Goal: Task Accomplishment & Management: Manage account settings

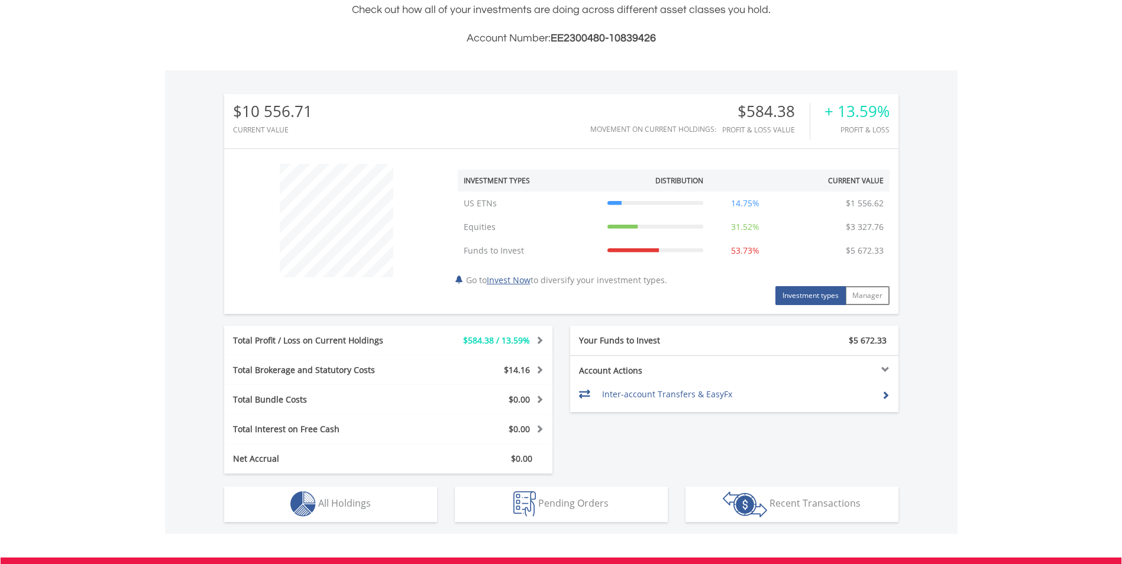
scroll to position [414, 0]
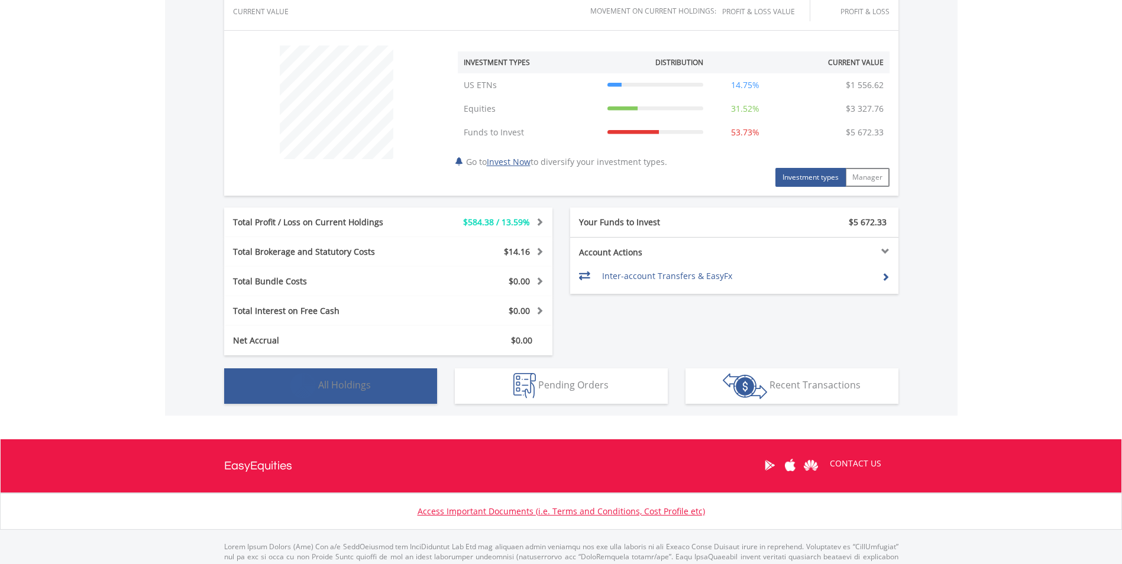
click at [351, 379] on span "All Holdings" at bounding box center [344, 385] width 53 height 13
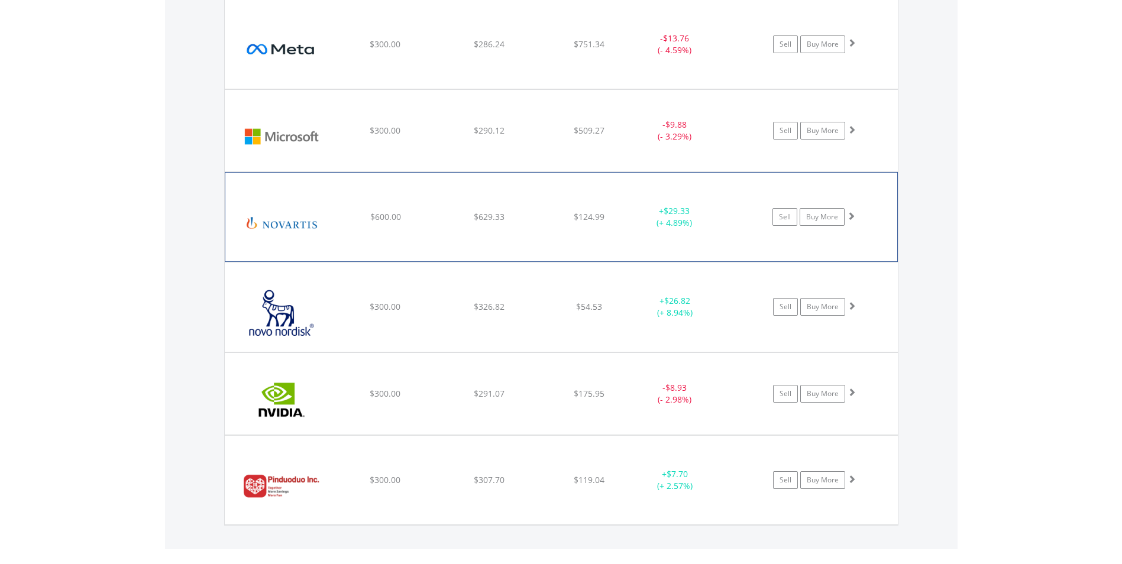
scroll to position [1268, 0]
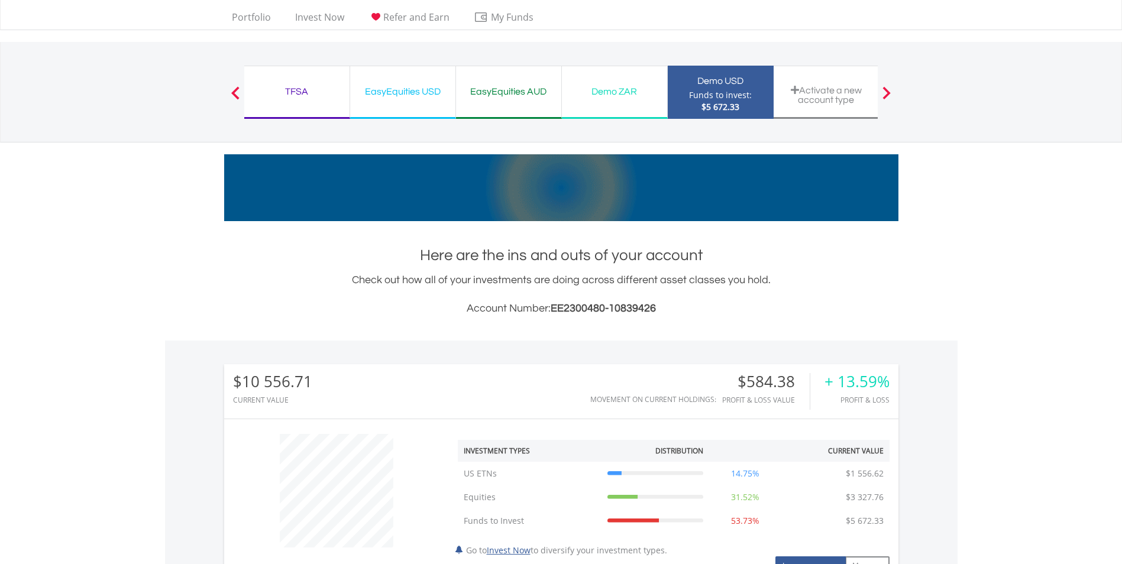
scroll to position [0, 0]
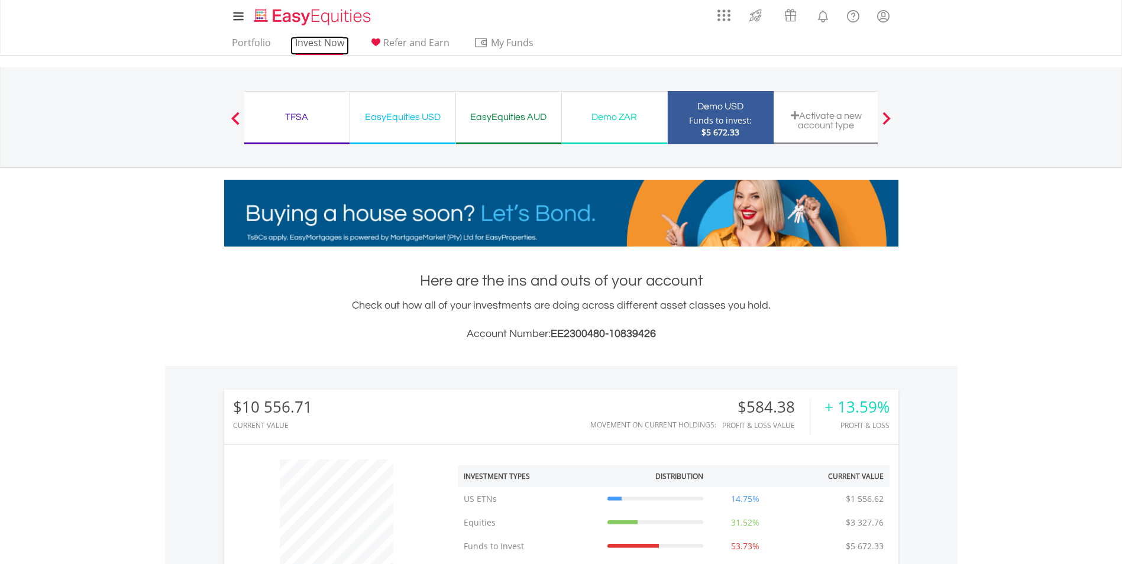
click at [330, 46] on link "Invest Now" at bounding box center [320, 46] width 59 height 18
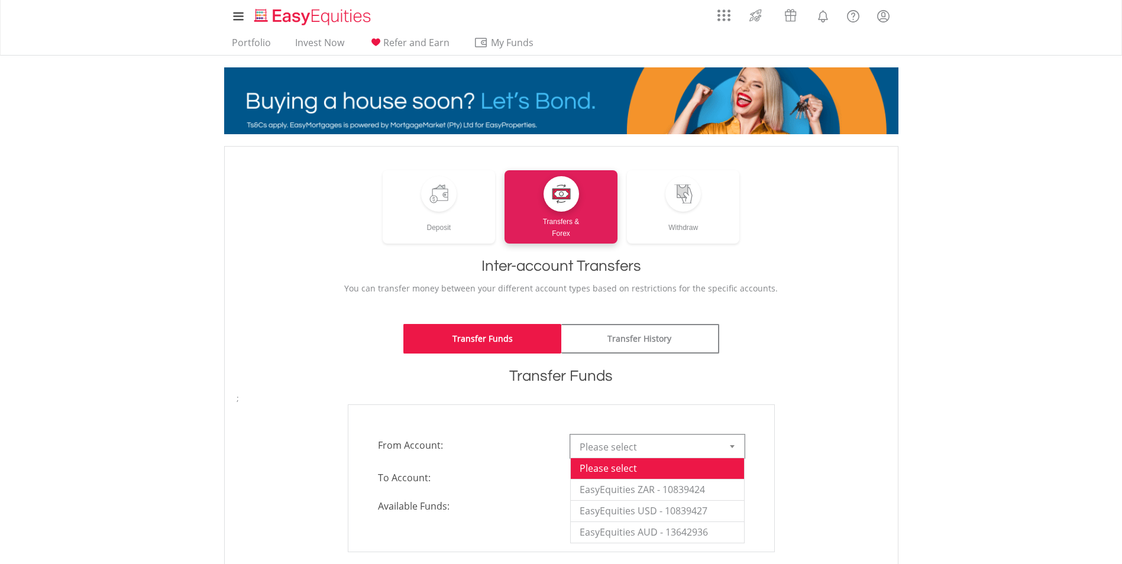
click at [733, 446] on b at bounding box center [732, 447] width 5 height 3
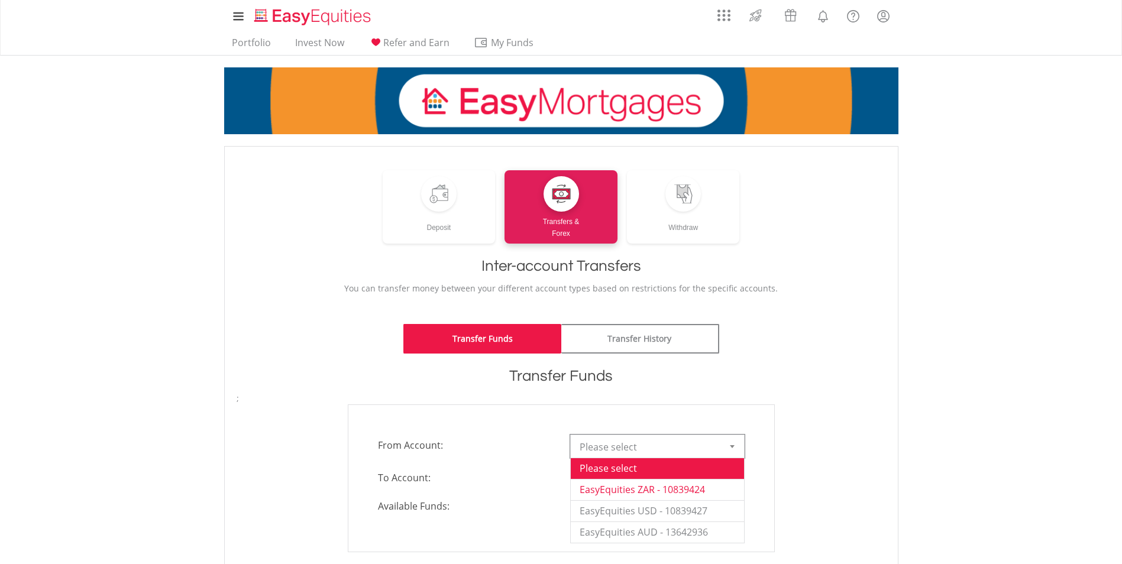
click at [689, 490] on li "EasyEquities ZAR - 10839424" at bounding box center [657, 489] width 173 height 21
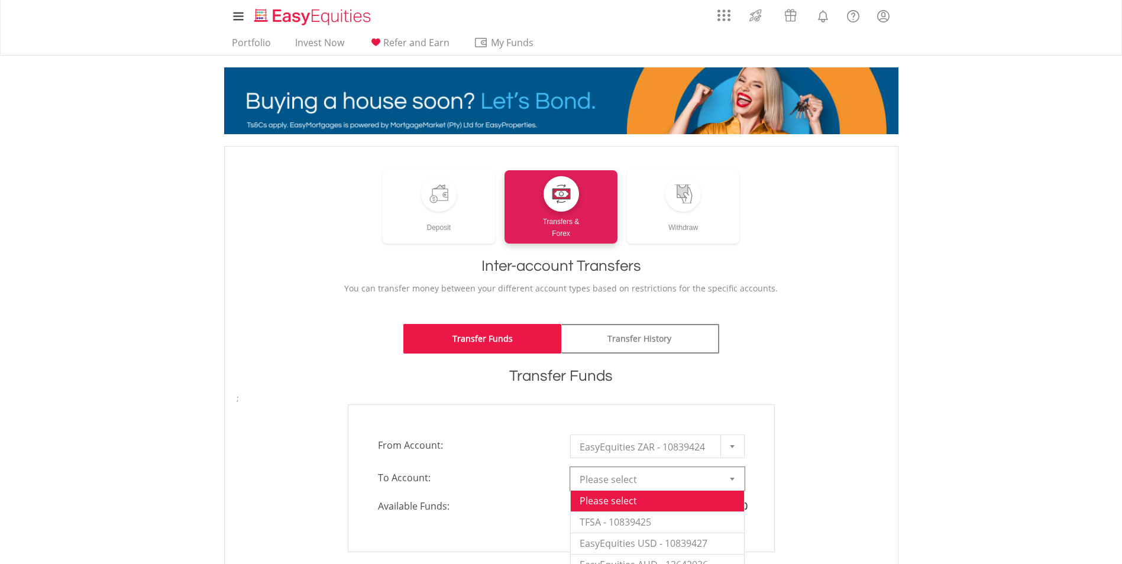
click at [734, 480] on b at bounding box center [732, 479] width 5 height 3
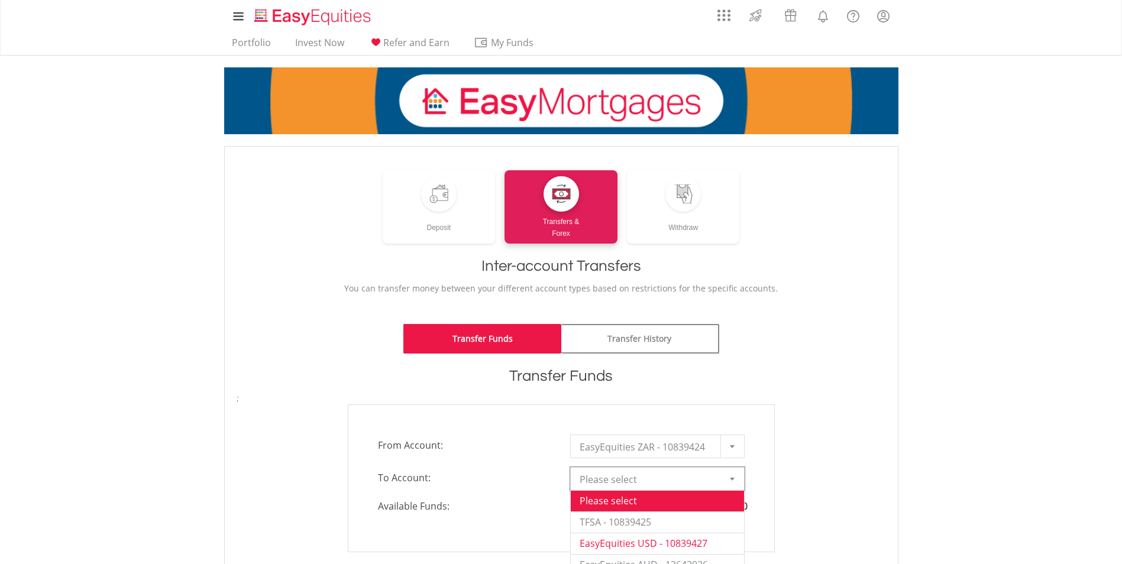
click at [675, 544] on li "EasyEquities USD - 10839427" at bounding box center [657, 543] width 173 height 21
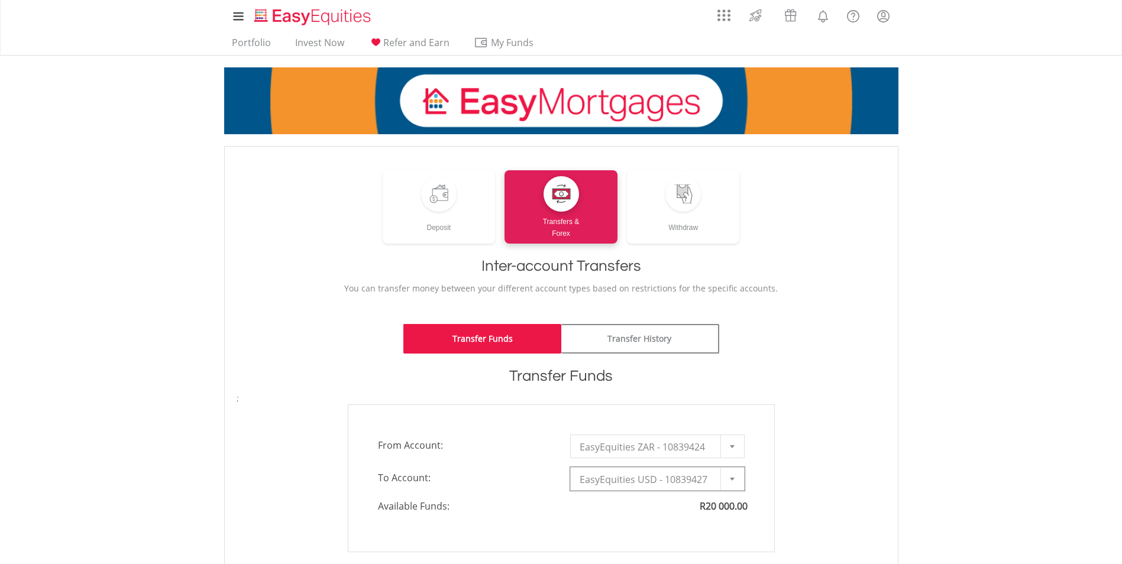
scroll to position [118, 0]
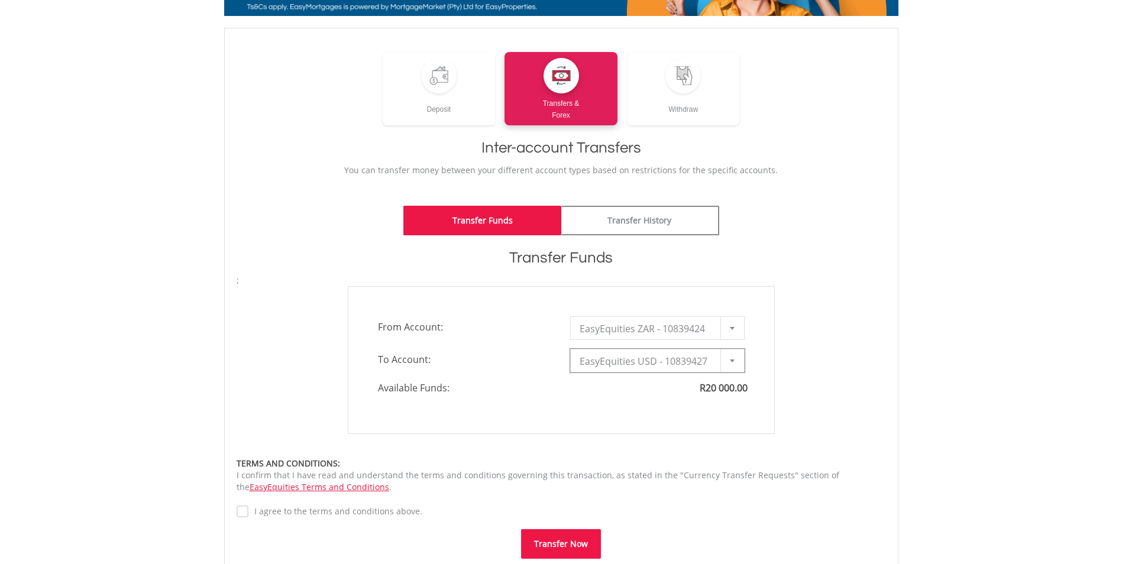
type input "*"
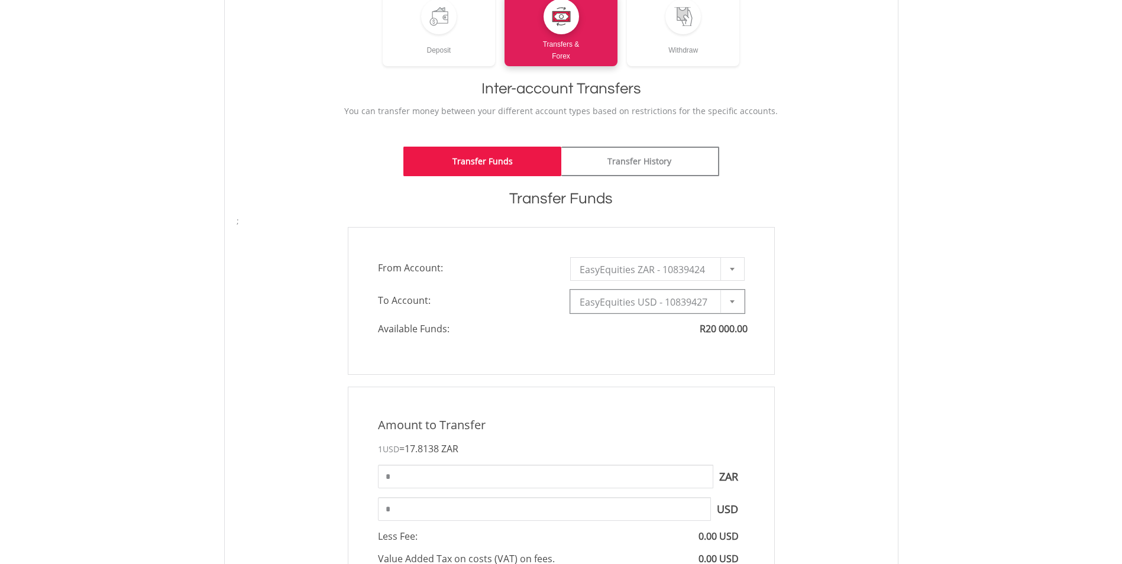
scroll to position [237, 0]
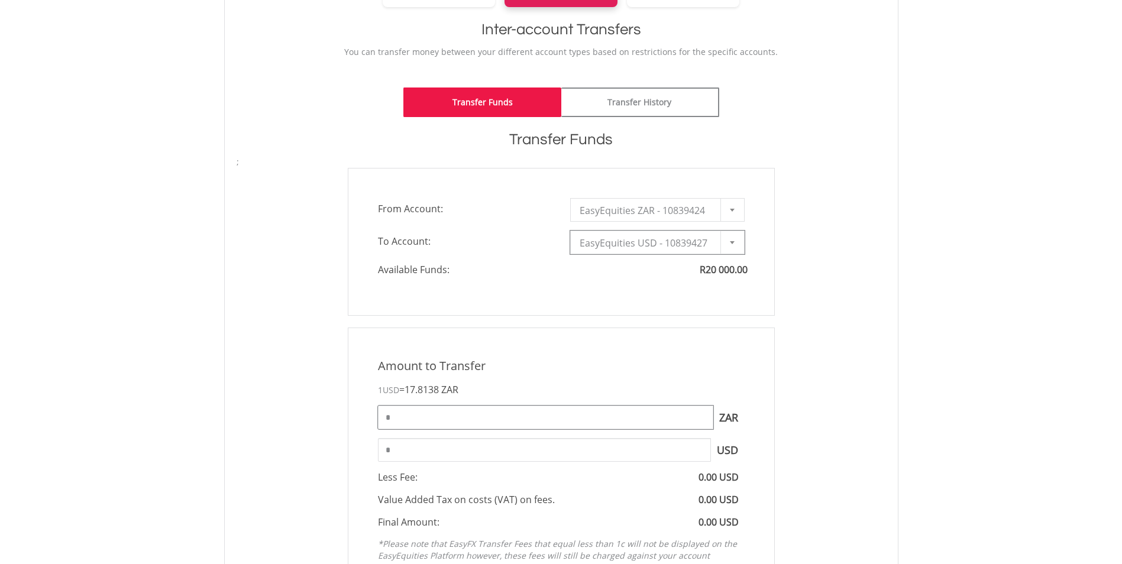
click at [401, 421] on input "*" at bounding box center [545, 418] width 335 height 24
type input "*****"
type input "*******"
click at [433, 457] on input "*******" at bounding box center [544, 450] width 333 height 24
drag, startPoint x: 425, startPoint y: 417, endPoint x: 386, endPoint y: 417, distance: 39.1
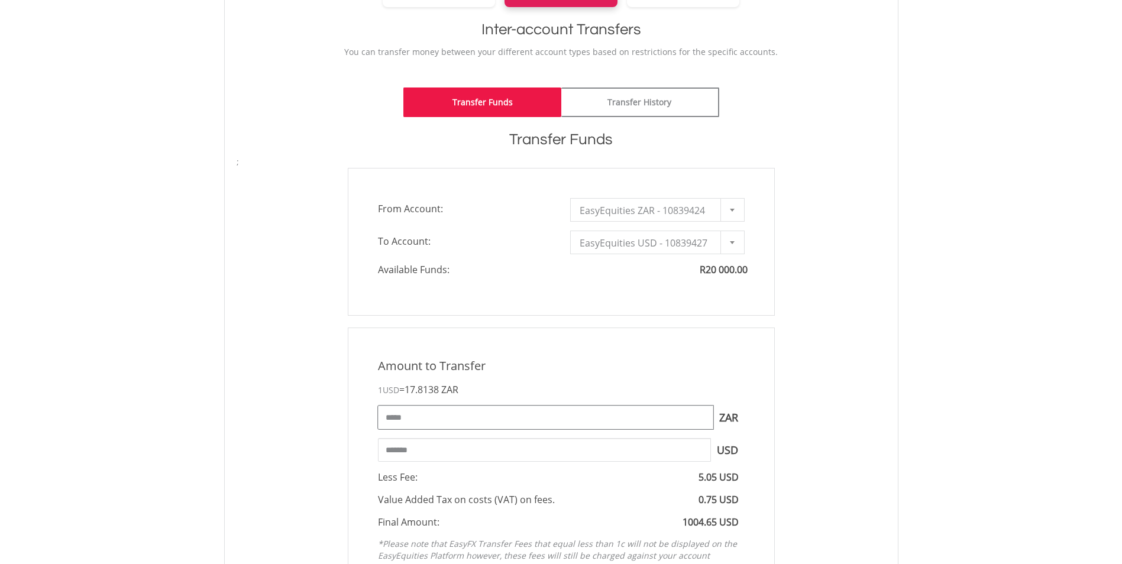
click at [386, 417] on input "*****" at bounding box center [545, 418] width 335 height 24
type input "*****"
type input "*******"
click at [438, 446] on input "*******" at bounding box center [544, 450] width 333 height 24
click at [428, 422] on input "*****" at bounding box center [545, 418] width 335 height 24
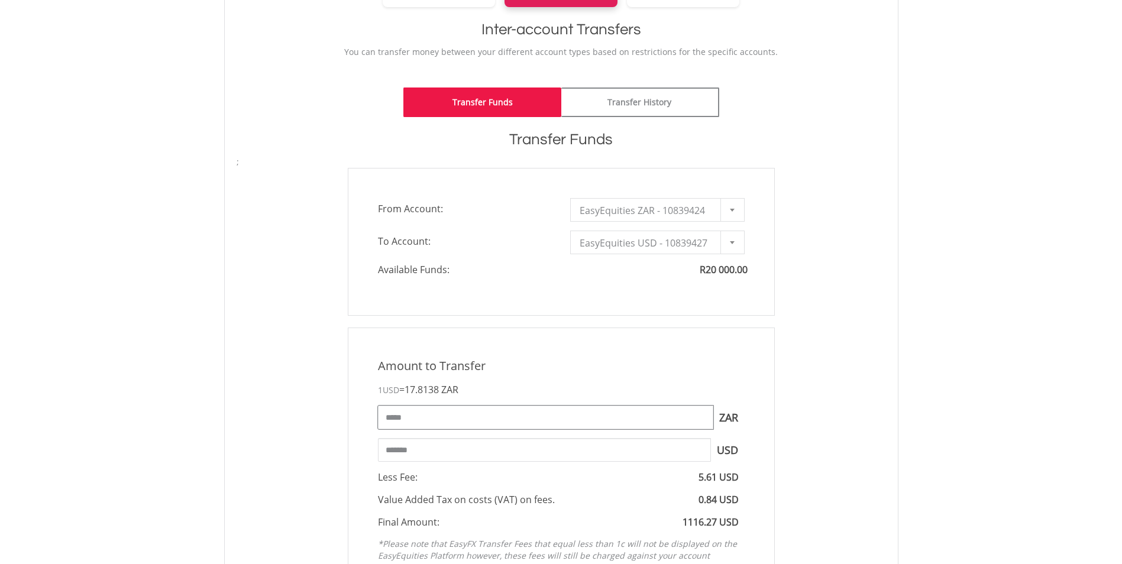
drag, startPoint x: 428, startPoint y: 422, endPoint x: 383, endPoint y: 425, distance: 45.0
click at [383, 425] on input "*****" at bounding box center [545, 418] width 335 height 24
type input "*****"
type input "*******"
click at [754, 437] on div "Amount to Transfer 1 USD = 17.8138 ZAR ***** ZAR You can transfer funds into yo…" at bounding box center [561, 475] width 427 height 294
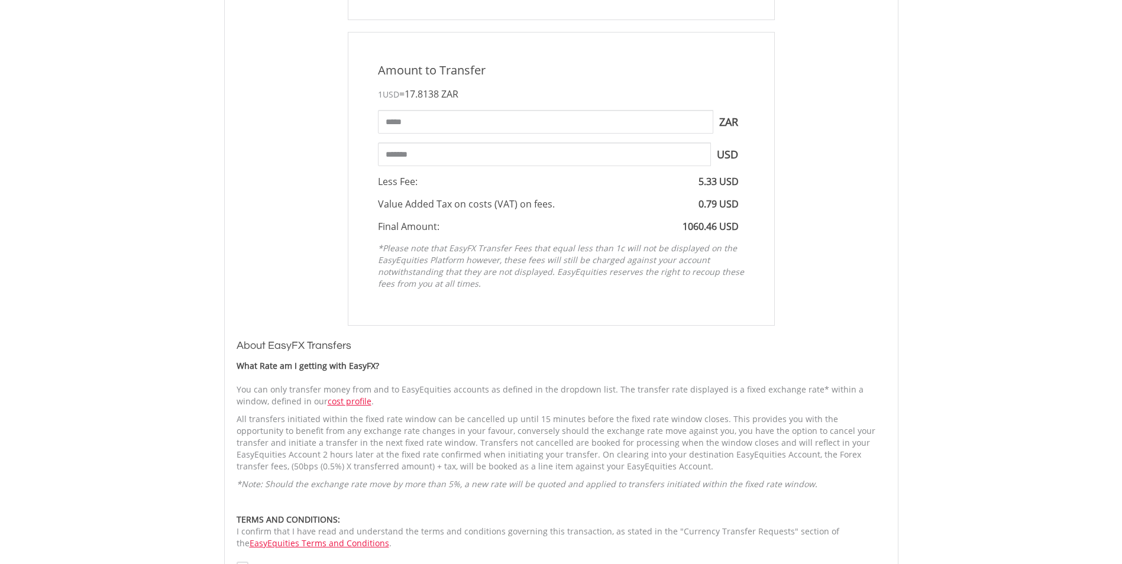
scroll to position [592, 0]
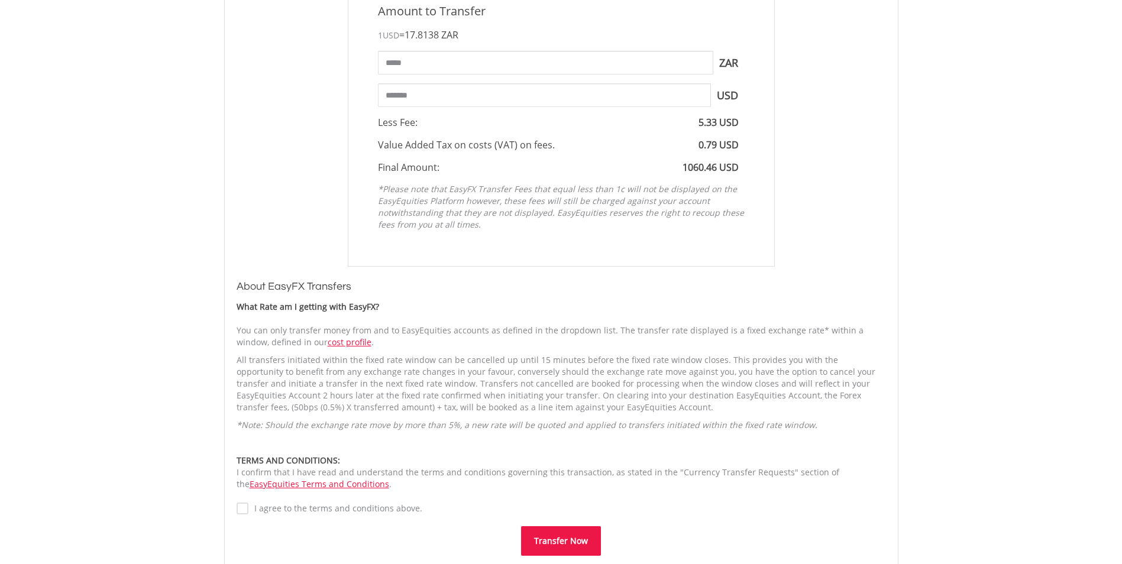
click at [561, 540] on button "Transfer Now" at bounding box center [561, 542] width 80 height 30
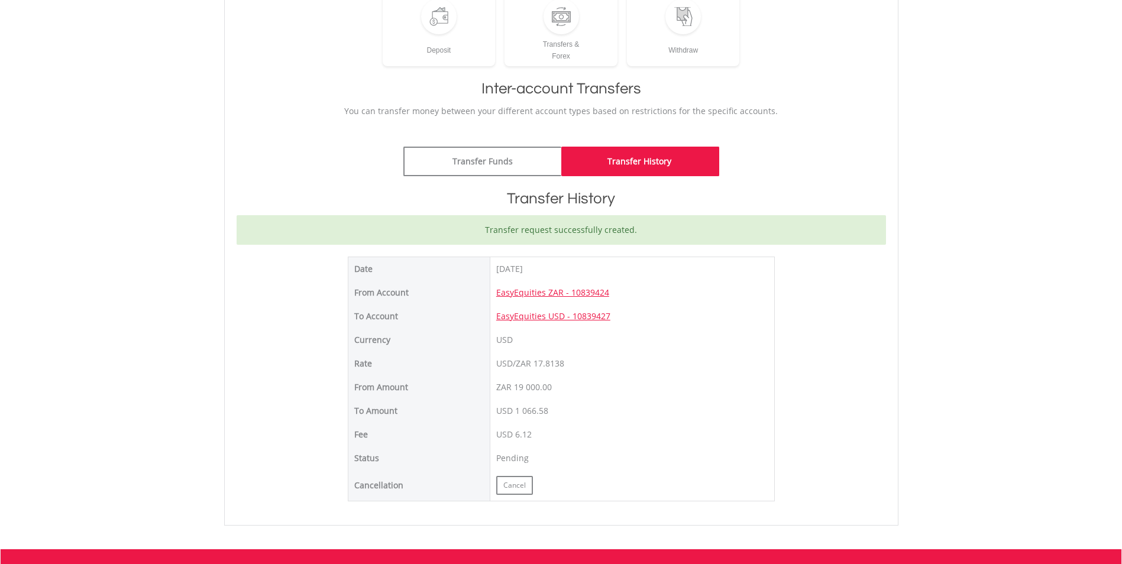
scroll to position [237, 0]
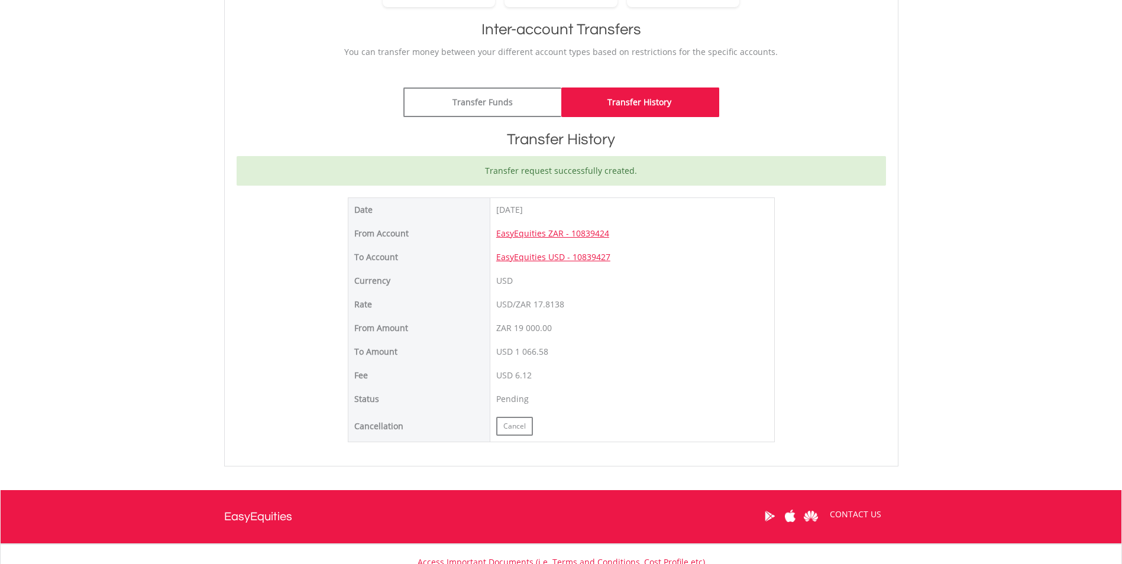
click at [709, 364] on td "USD 6.12" at bounding box center [632, 376] width 285 height 24
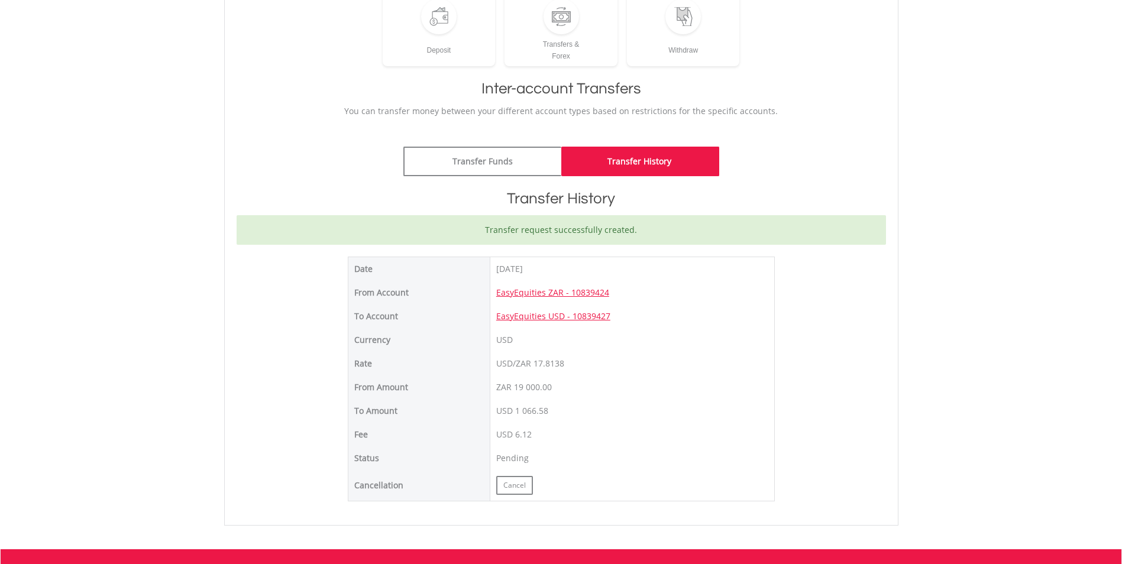
scroll to position [118, 0]
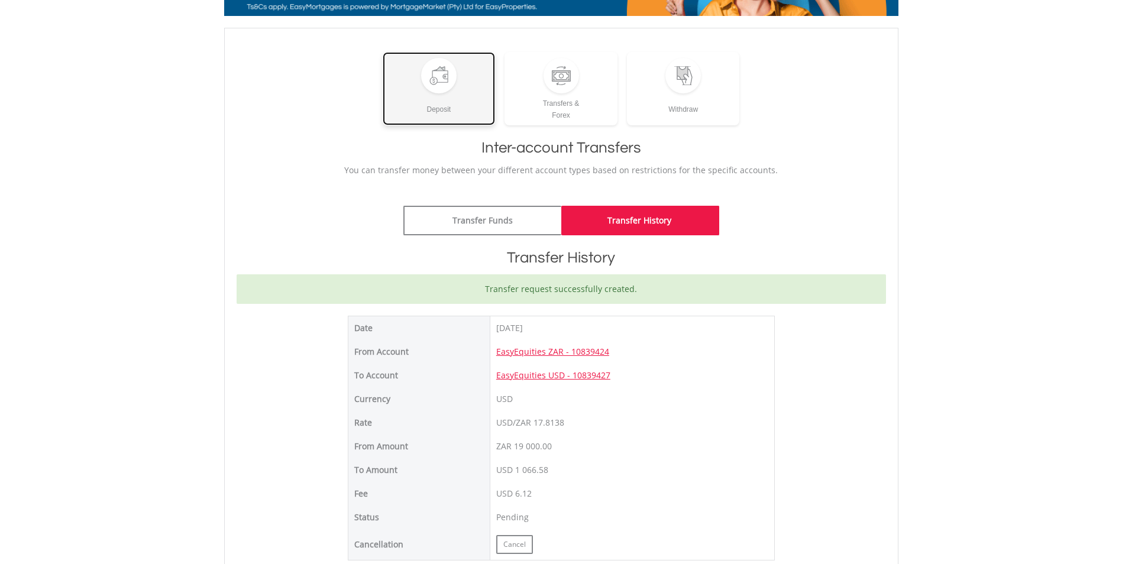
click at [434, 83] on div at bounding box center [439, 75] width 19 height 19
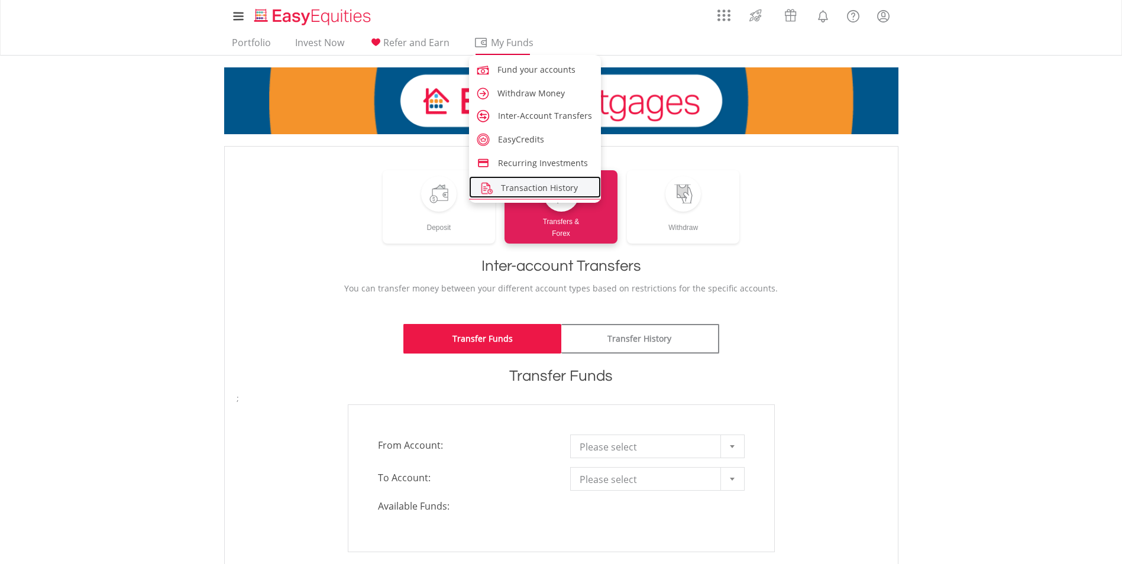
click at [534, 190] on span "Transaction History" at bounding box center [539, 187] width 77 height 11
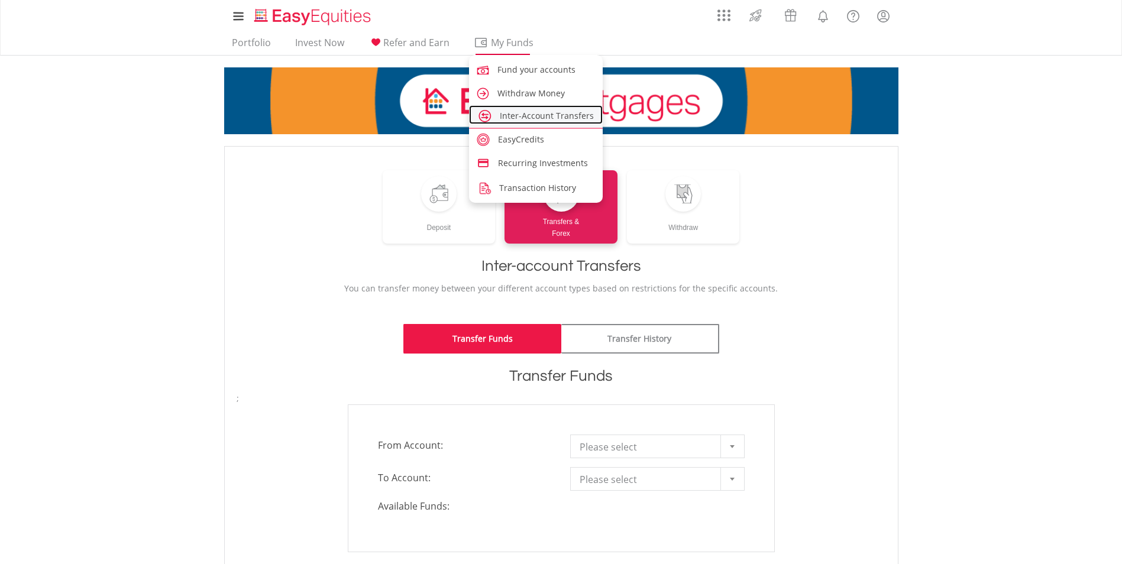
click at [528, 117] on span "Inter-Account Transfers" at bounding box center [547, 115] width 94 height 11
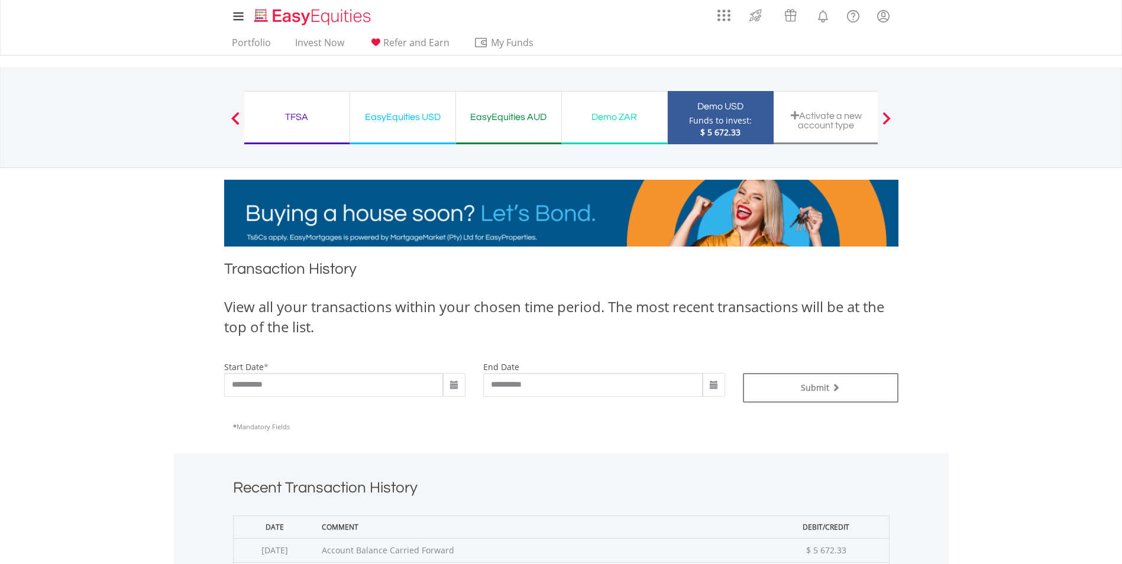
click at [389, 124] on div "EasyEquities USD" at bounding box center [402, 117] width 91 height 17
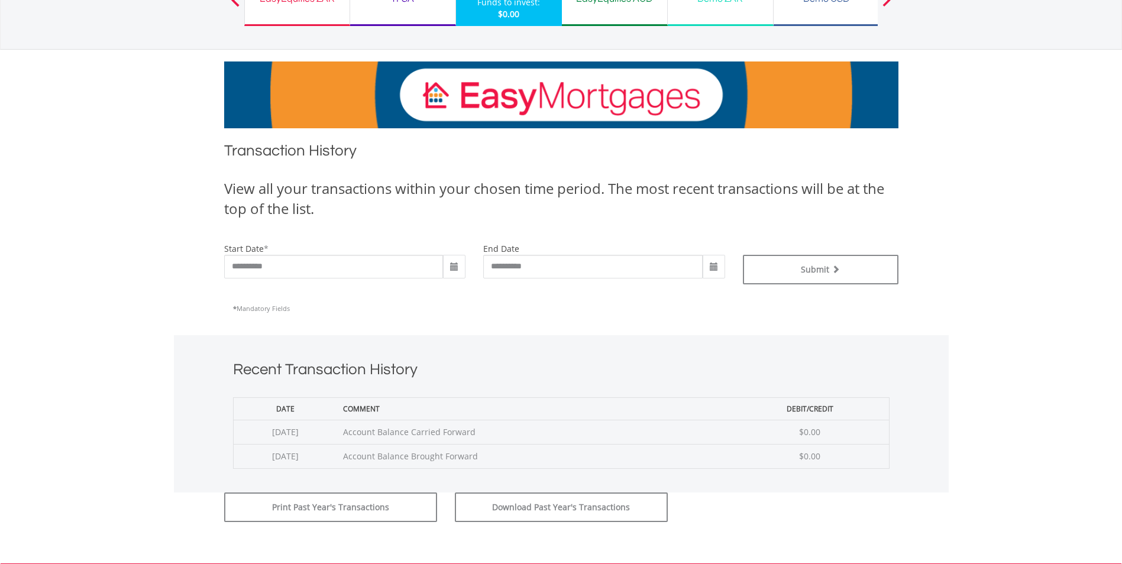
scroll to position [59, 0]
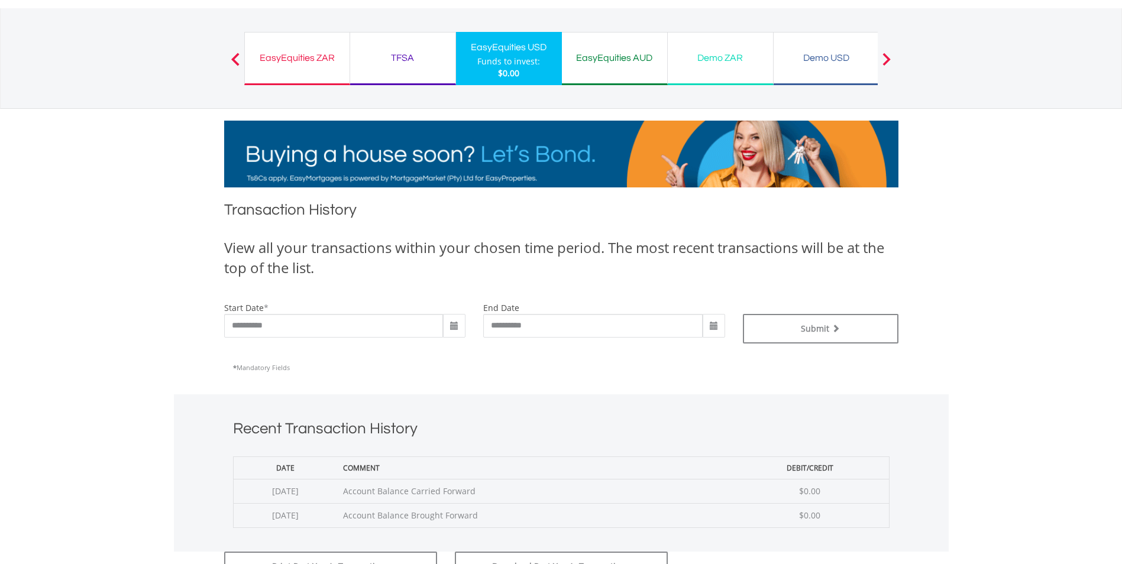
click at [288, 60] on div "EasyEquities ZAR" at bounding box center [297, 58] width 91 height 17
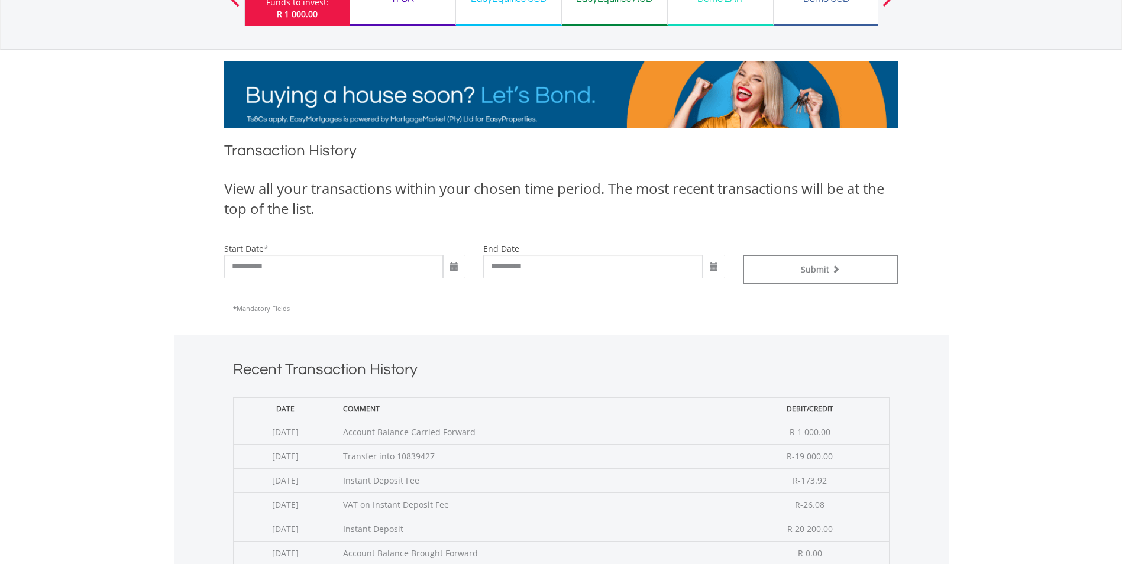
scroll to position [178, 0]
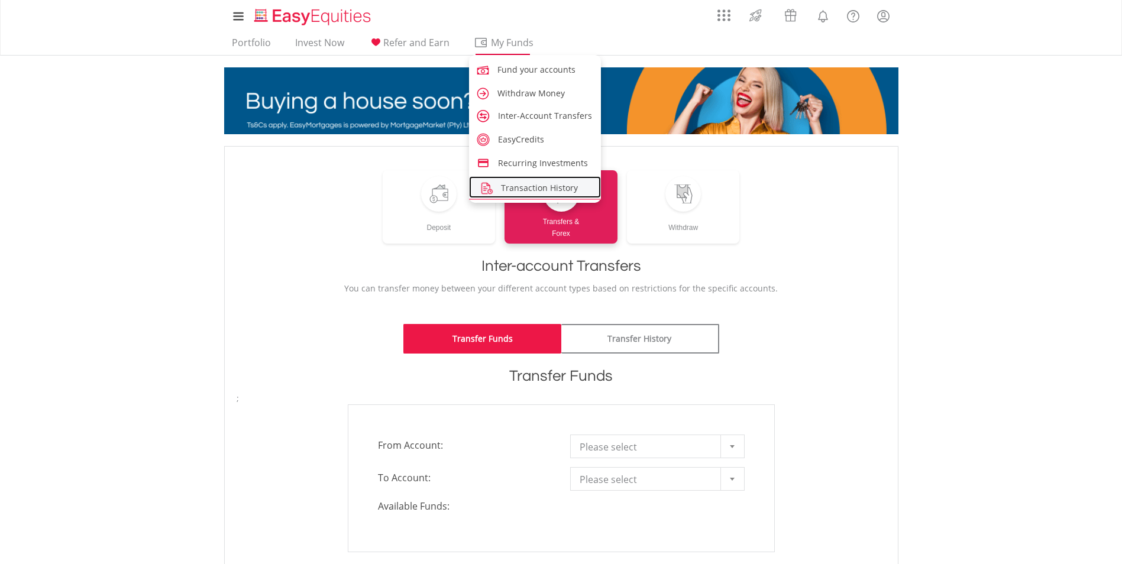
click at [531, 190] on span "Transaction History" at bounding box center [539, 187] width 77 height 11
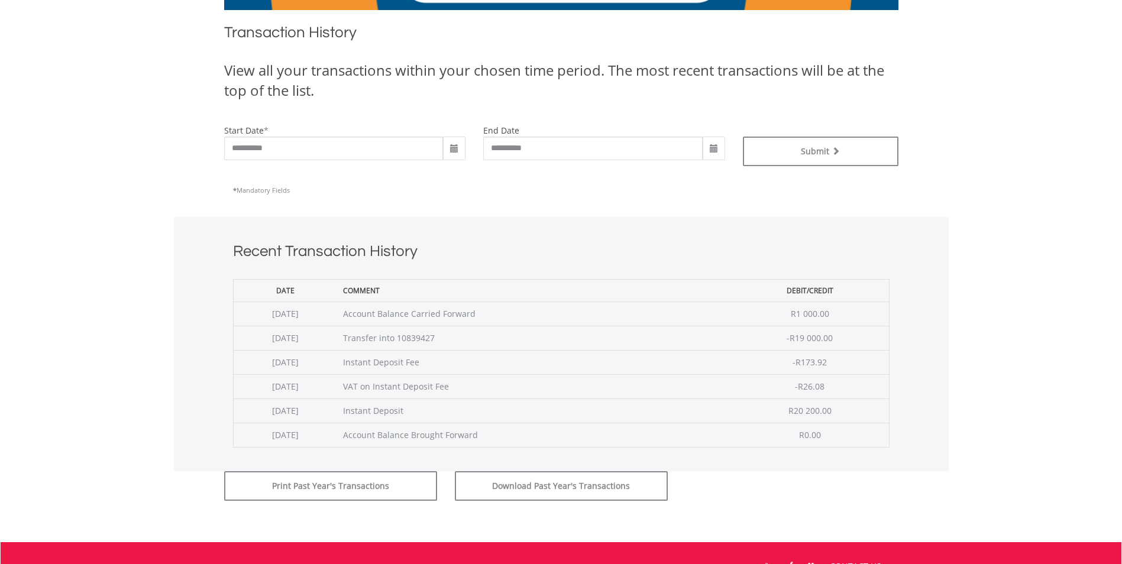
scroll to position [296, 0]
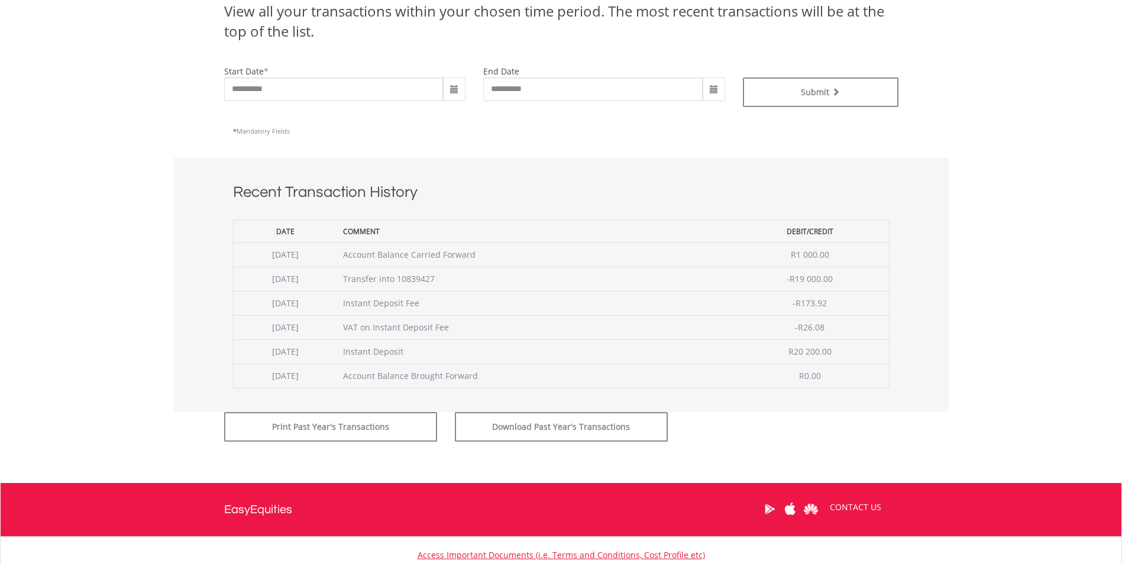
click at [979, 192] on body "My Investments Invest Now New Listings Sell My Recurring Investments Pending Or…" at bounding box center [561, 184] width 1122 height 960
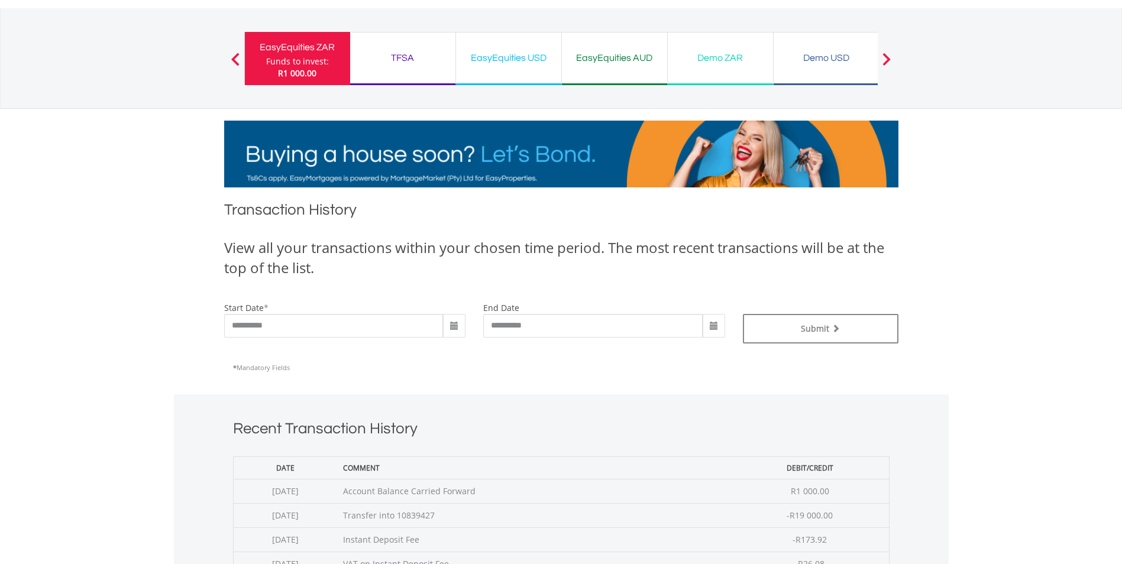
scroll to position [0, 0]
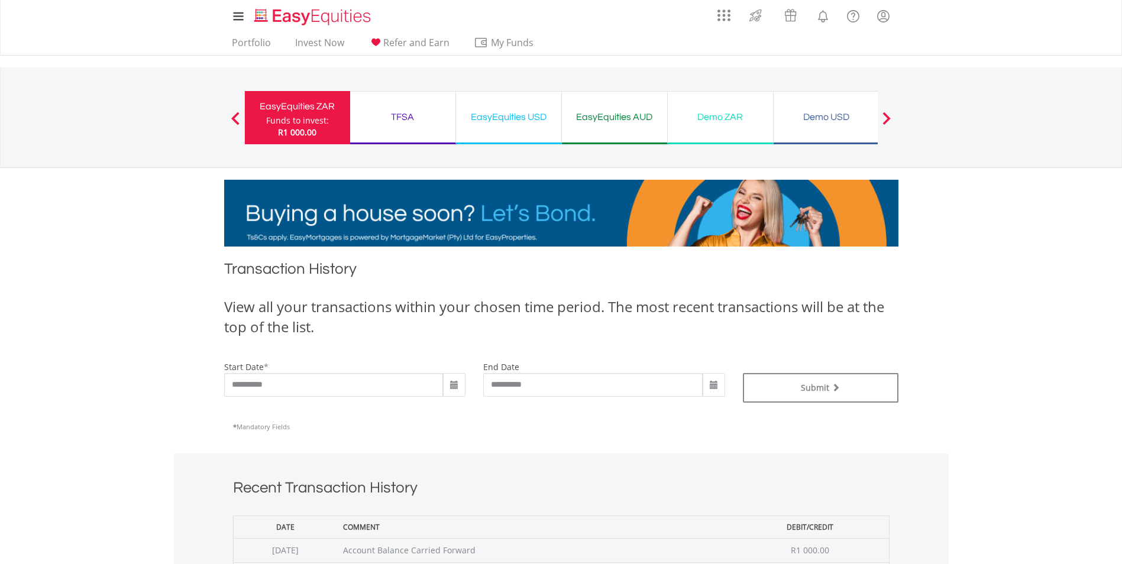
click at [489, 115] on div "EasyEquities USD" at bounding box center [508, 117] width 91 height 17
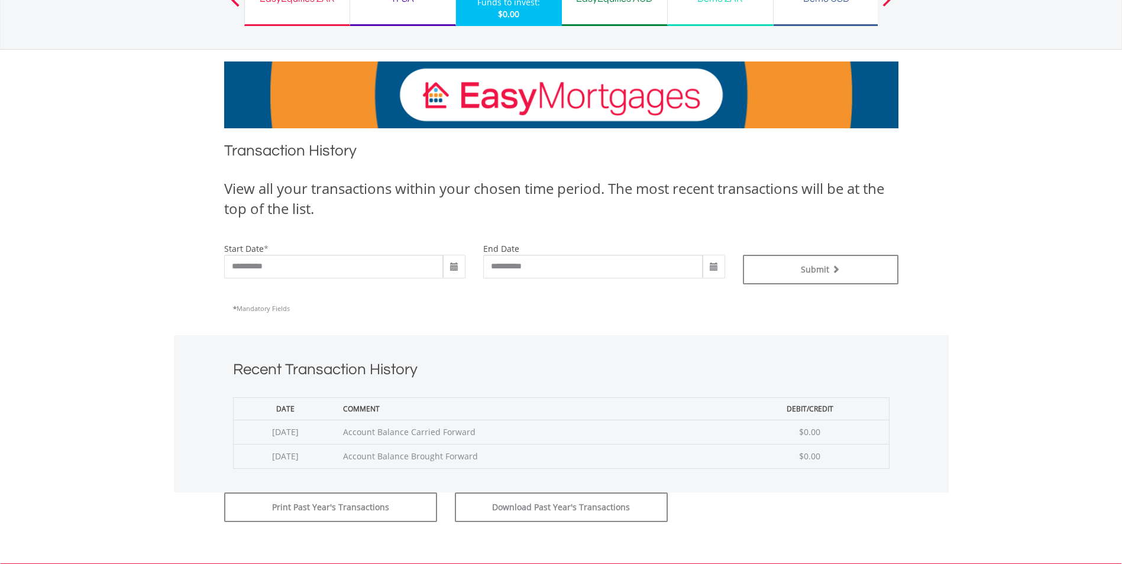
scroll to position [178, 0]
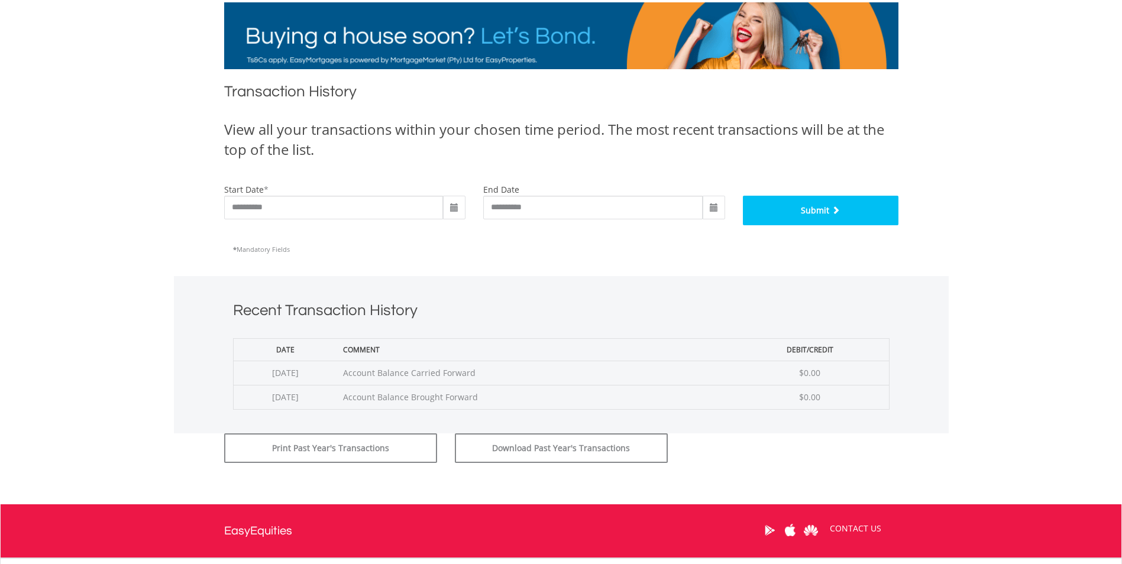
click at [806, 215] on button "Submit" at bounding box center [821, 211] width 156 height 30
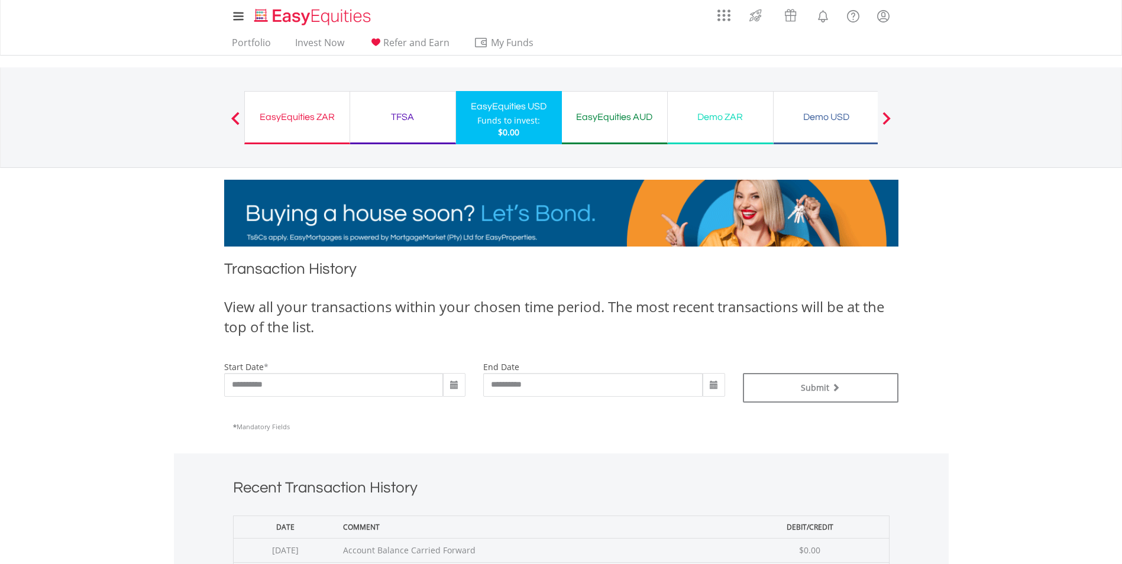
click at [233, 119] on button "Previous" at bounding box center [236, 124] width 24 height 12
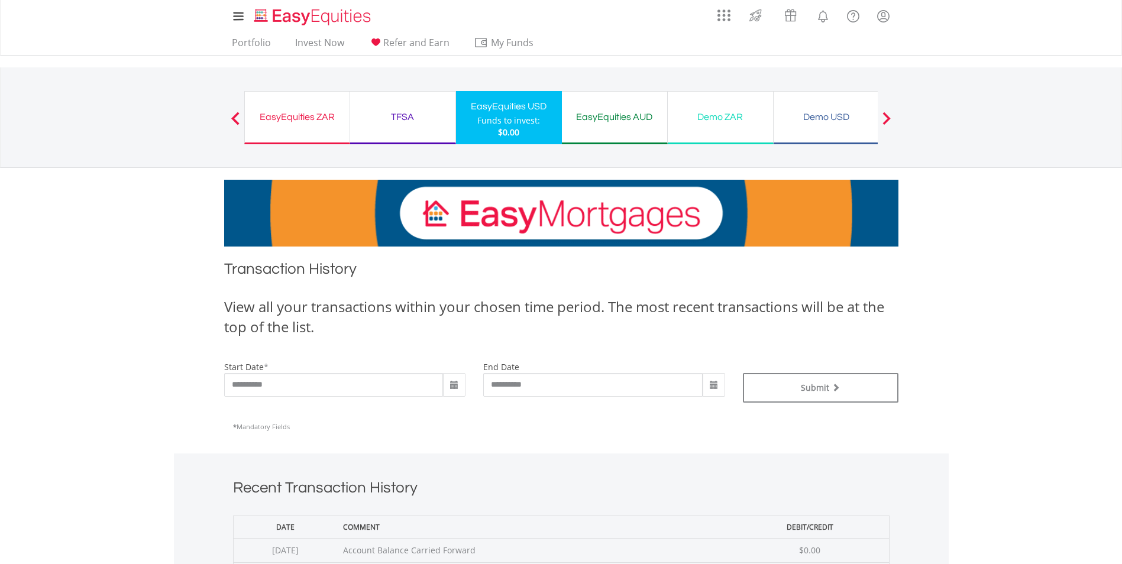
click at [885, 118] on span at bounding box center [887, 118] width 8 height 13
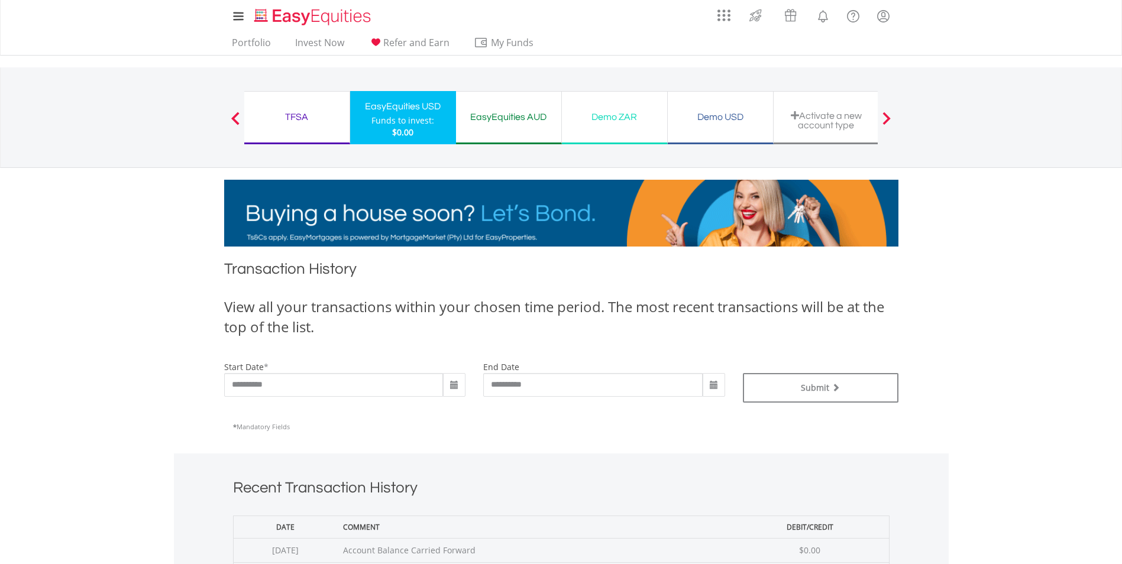
click at [238, 118] on button "Previous" at bounding box center [236, 124] width 24 height 12
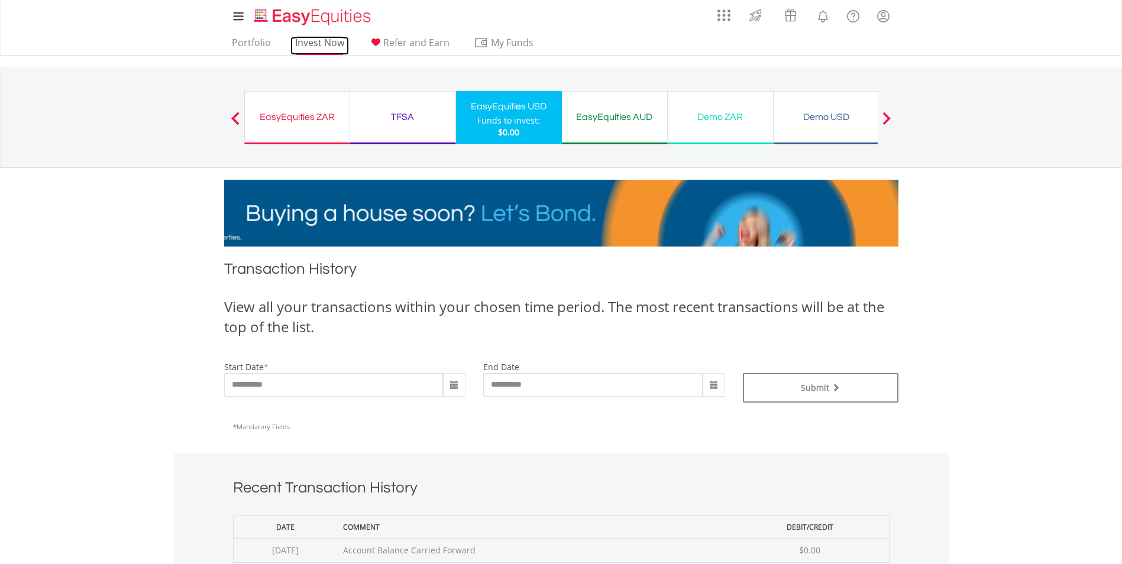
click at [332, 43] on link "Invest Now" at bounding box center [320, 46] width 59 height 18
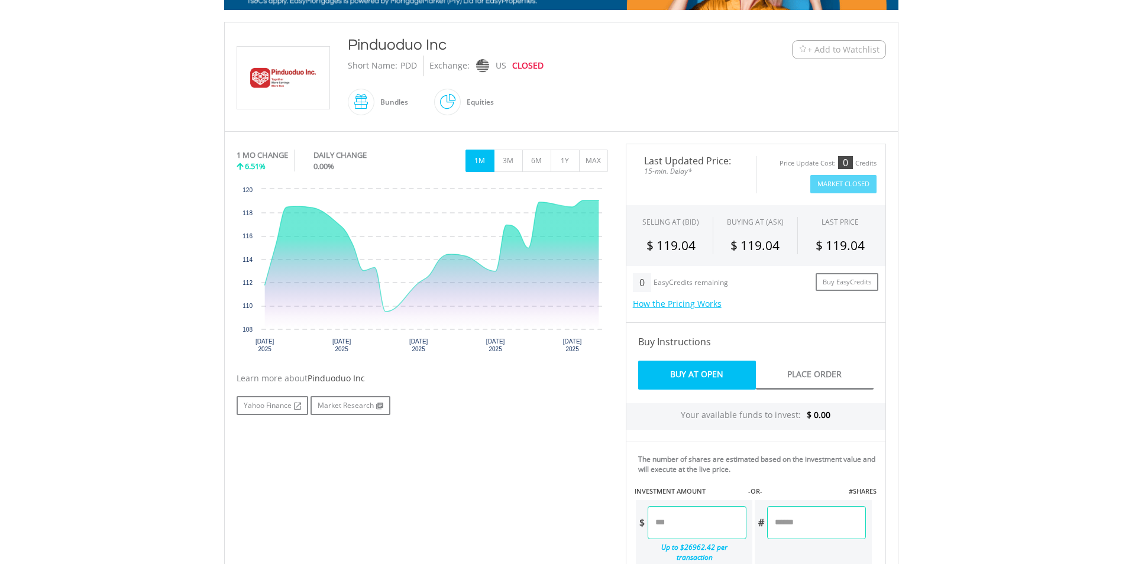
scroll to position [296, 0]
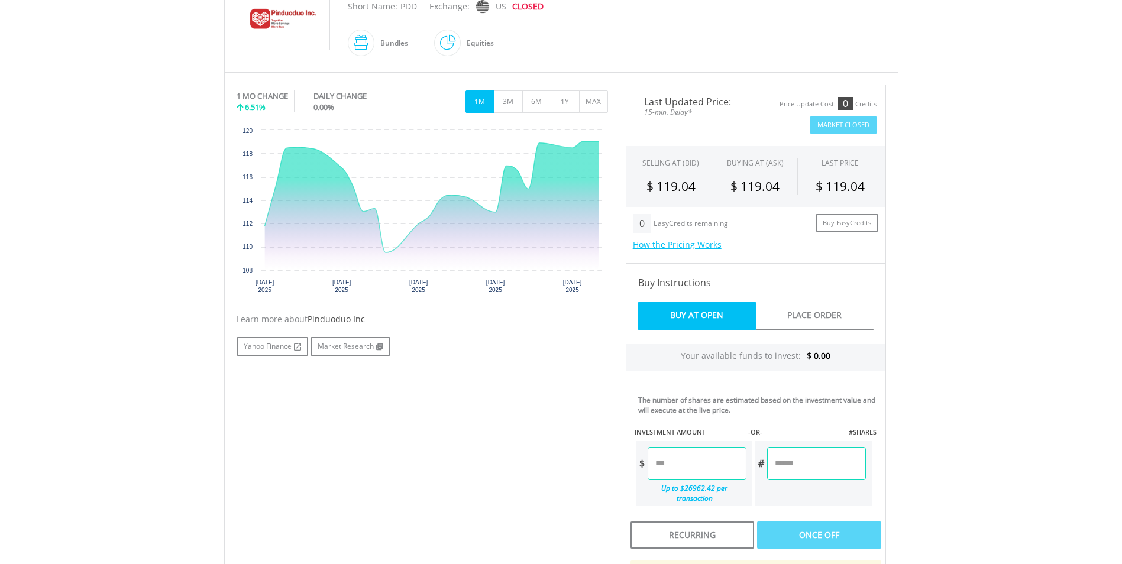
click at [672, 467] on input "number" at bounding box center [697, 463] width 99 height 33
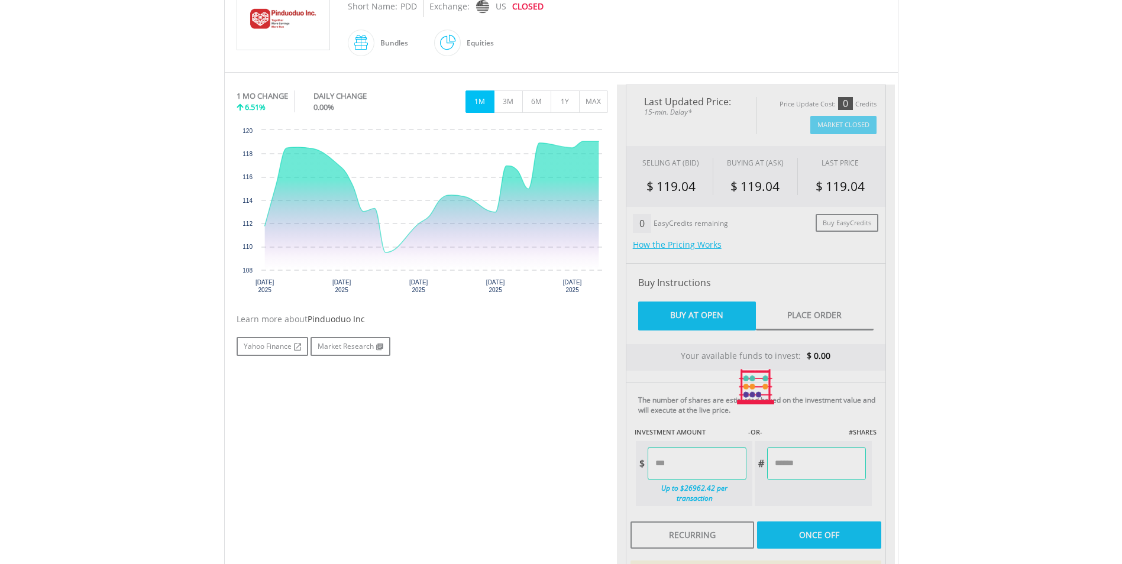
type input "******"
click at [912, 483] on body "My Investments Invest Now New Listings Sell My Recurring Investments Pending Or…" at bounding box center [561, 311] width 1122 height 1215
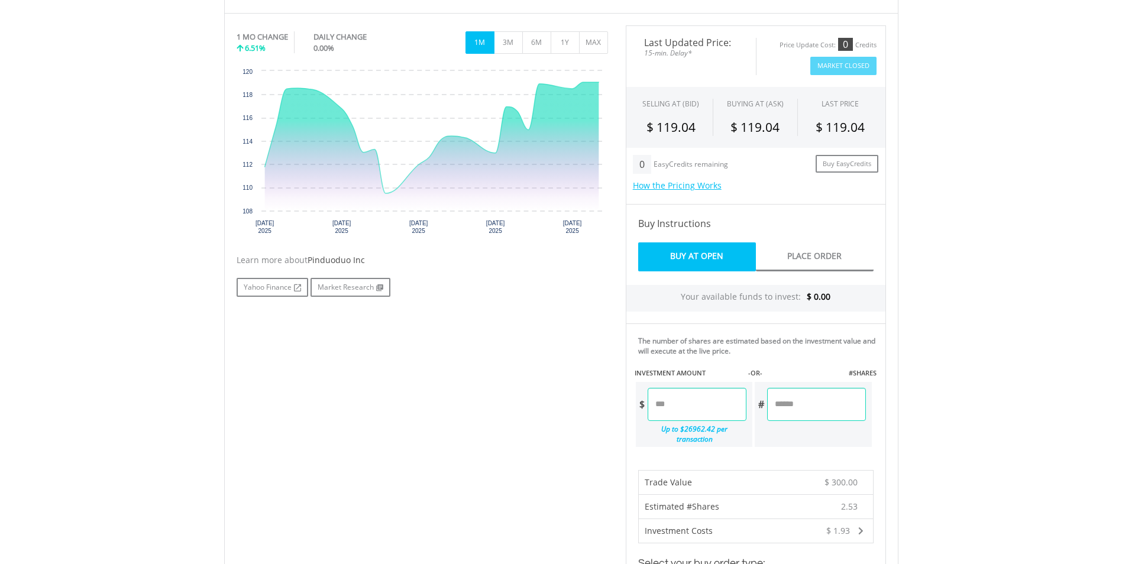
scroll to position [414, 0]
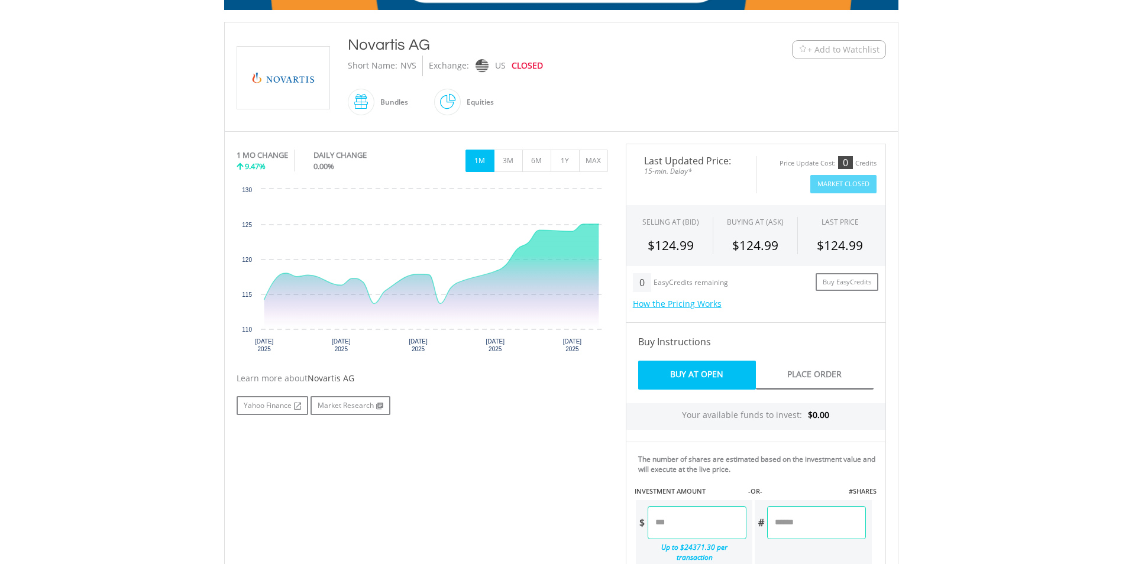
scroll to position [296, 0]
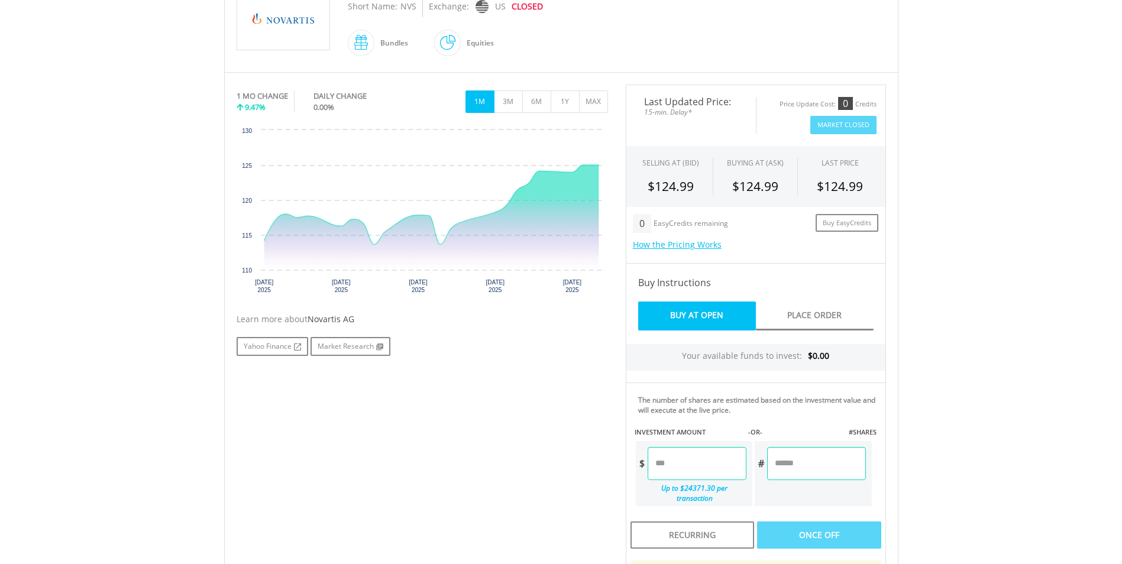
click at [670, 466] on input "number" at bounding box center [697, 463] width 99 height 33
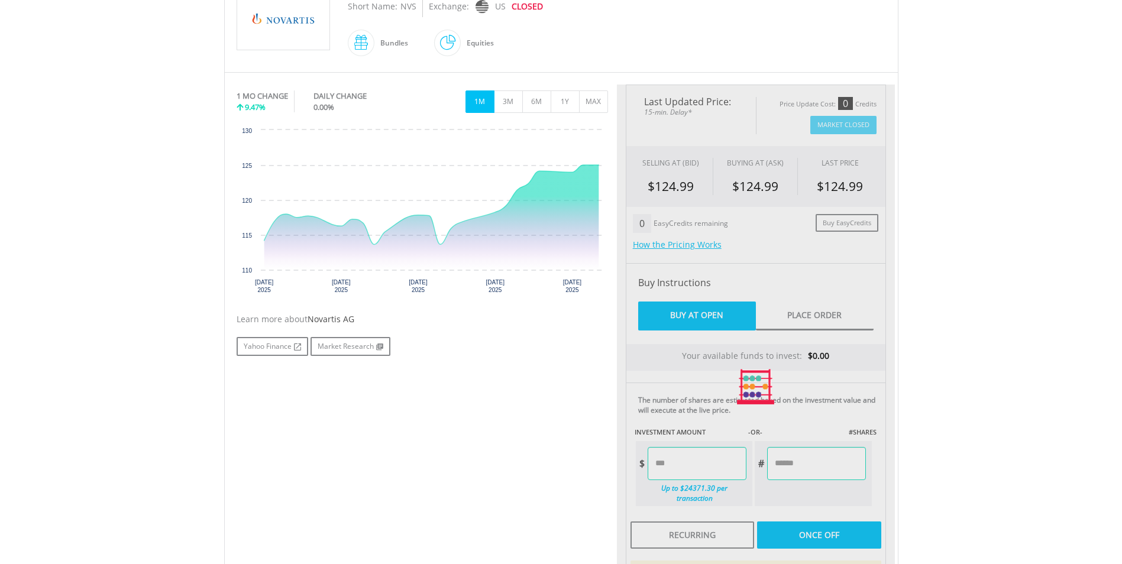
type input "******"
click at [908, 469] on body "My Investments Invest Now New Listings Sell My Recurring Investments Pending Or…" at bounding box center [561, 311] width 1122 height 1215
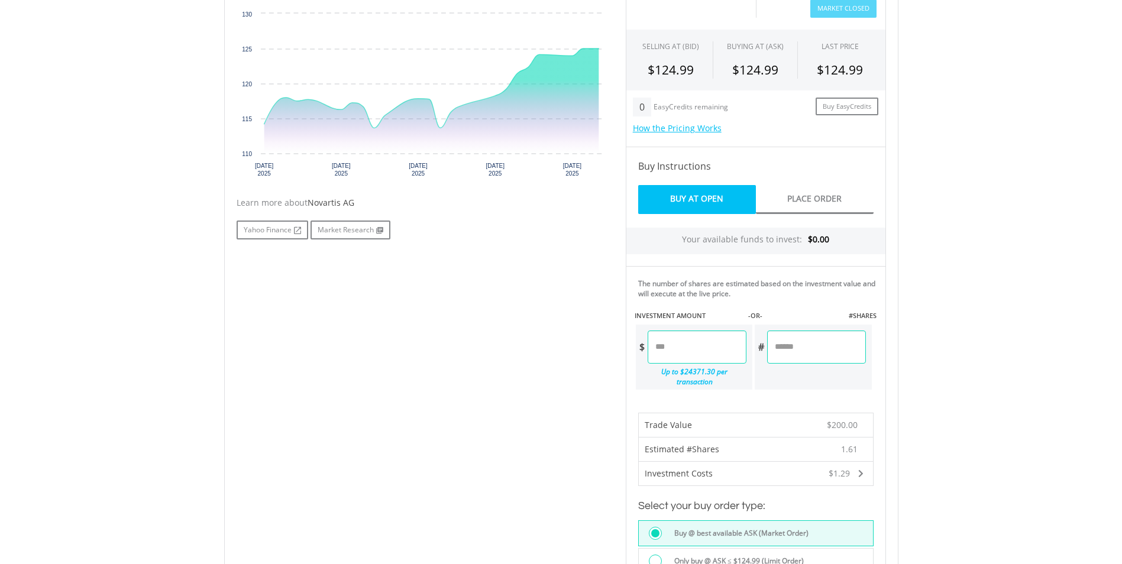
scroll to position [391, 0]
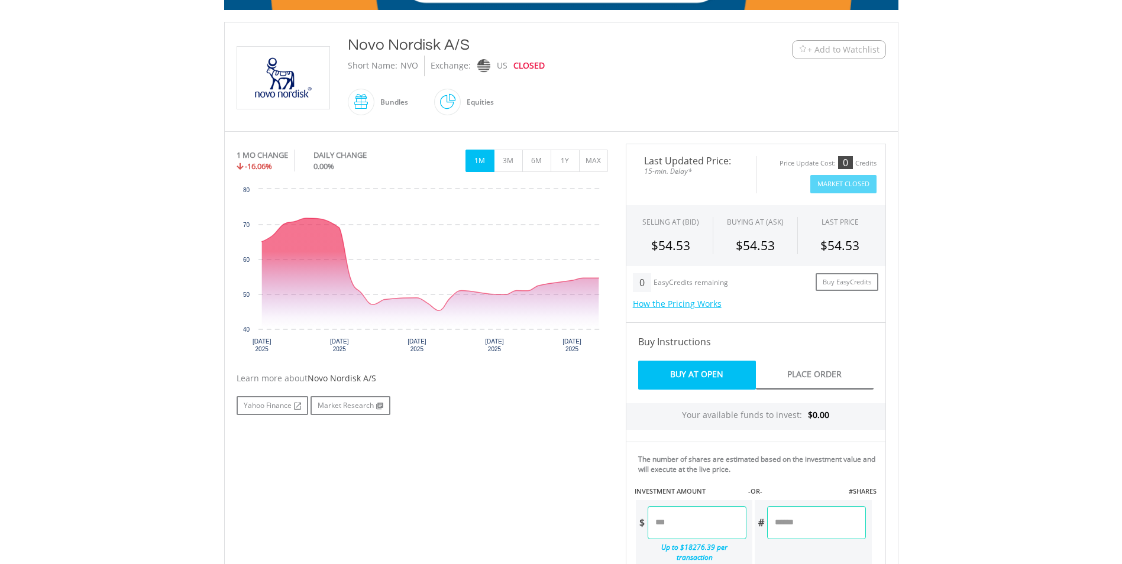
scroll to position [355, 0]
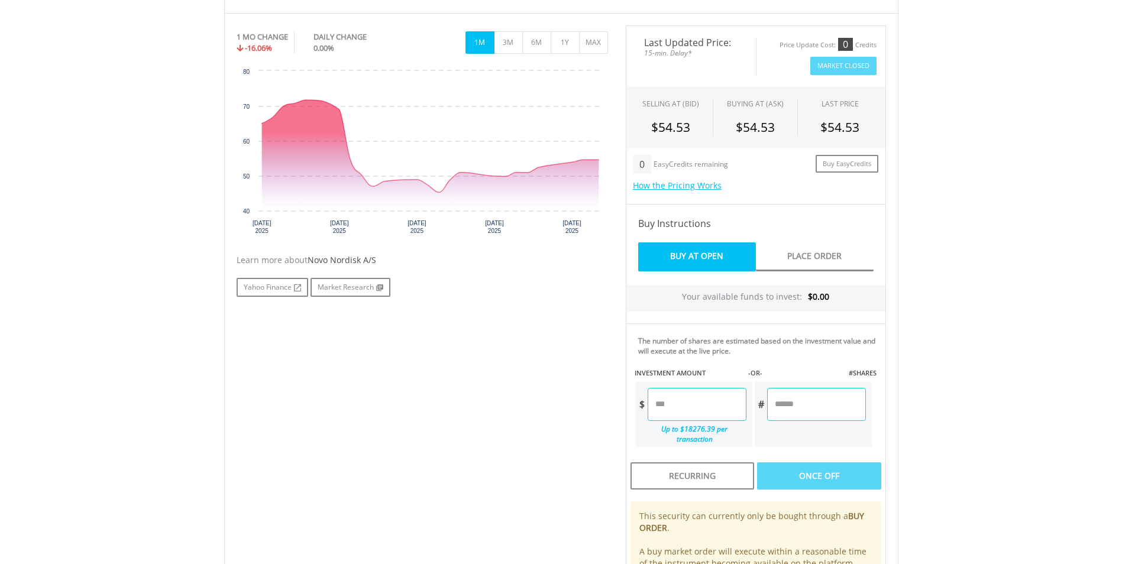
click at [685, 405] on input "number" at bounding box center [697, 404] width 99 height 33
type input "******"
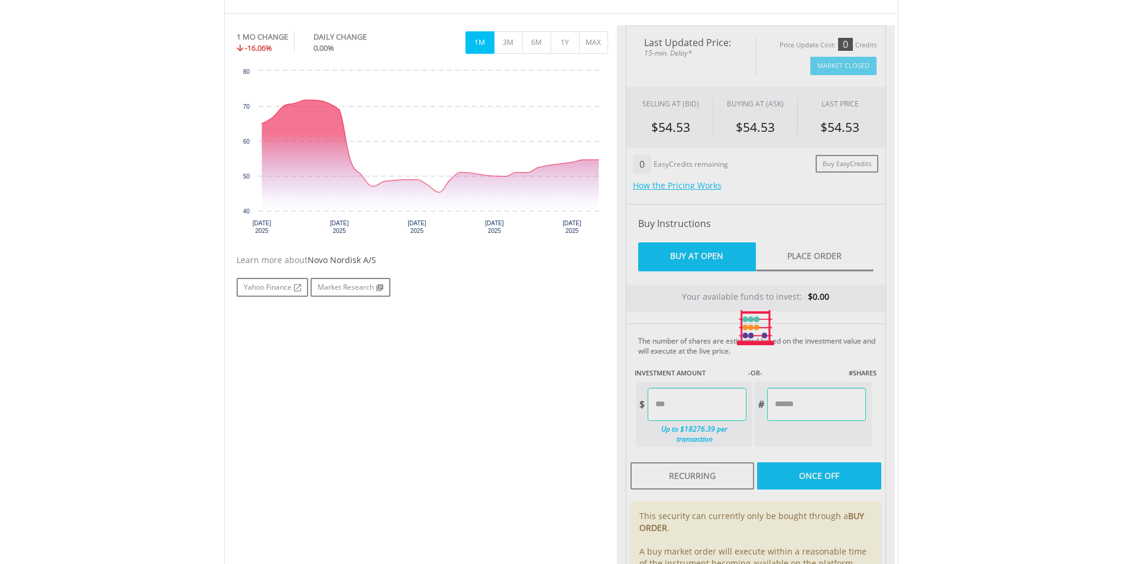
click at [943, 417] on body "My Investments Invest Now New Listings Sell My Recurring Investments Pending Or…" at bounding box center [561, 252] width 1122 height 1215
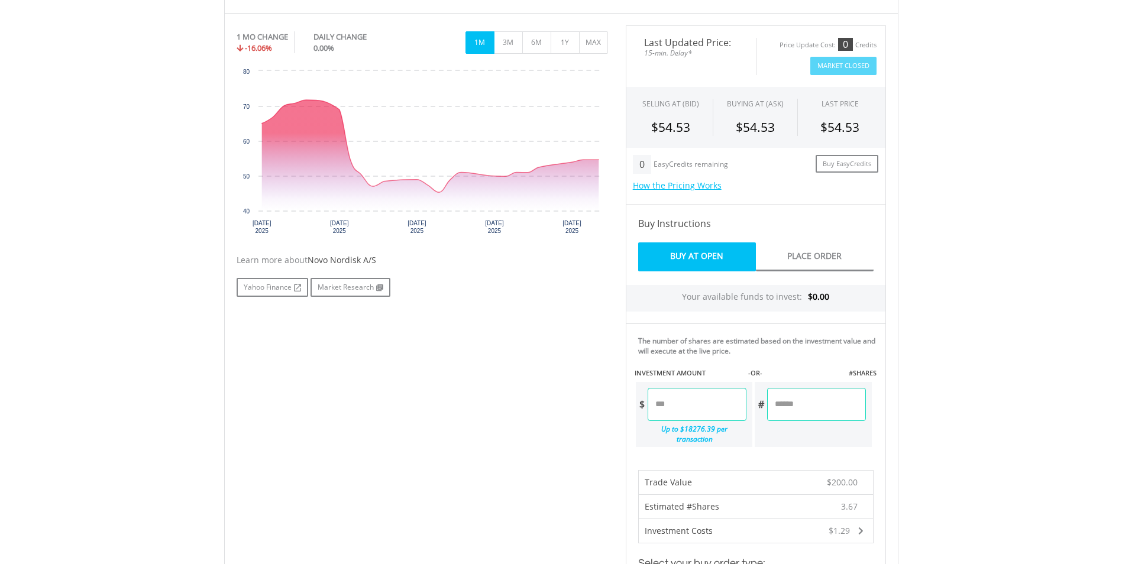
scroll to position [414, 0]
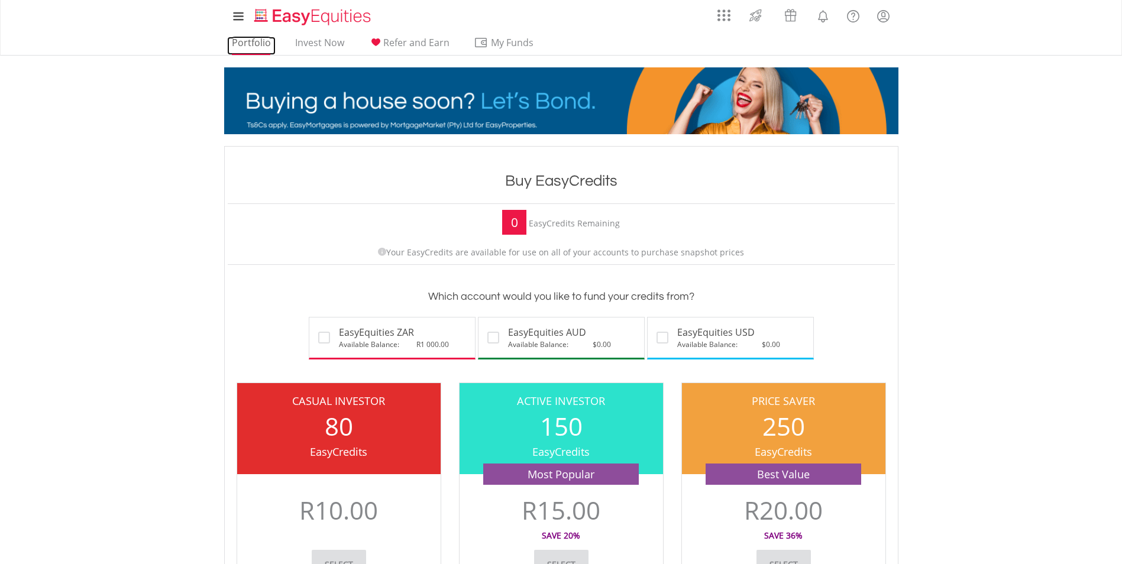
click at [243, 43] on link "Portfolio" at bounding box center [251, 46] width 49 height 18
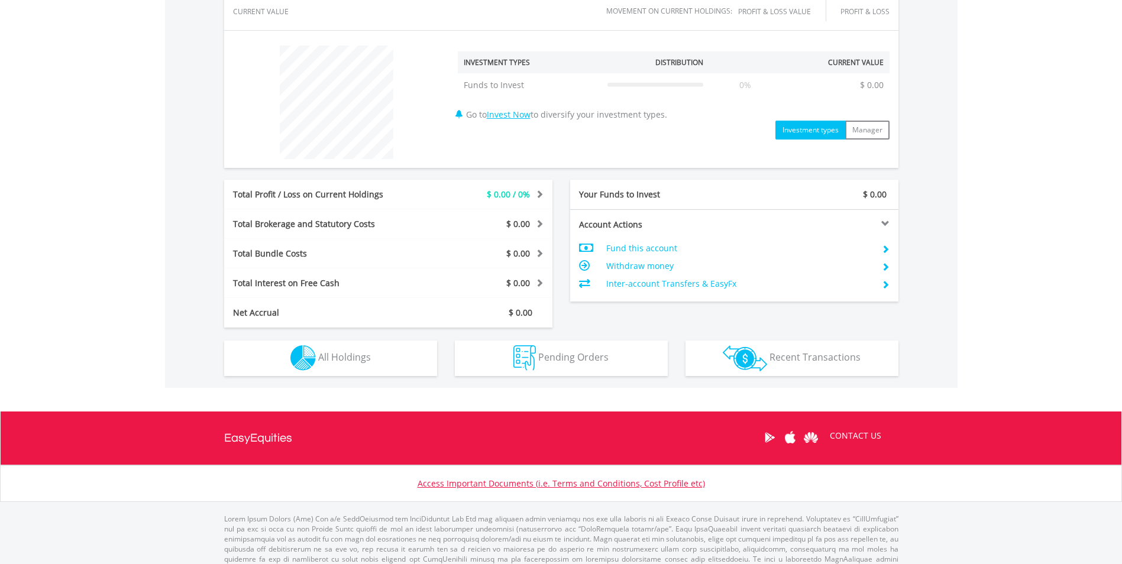
scroll to position [432, 0]
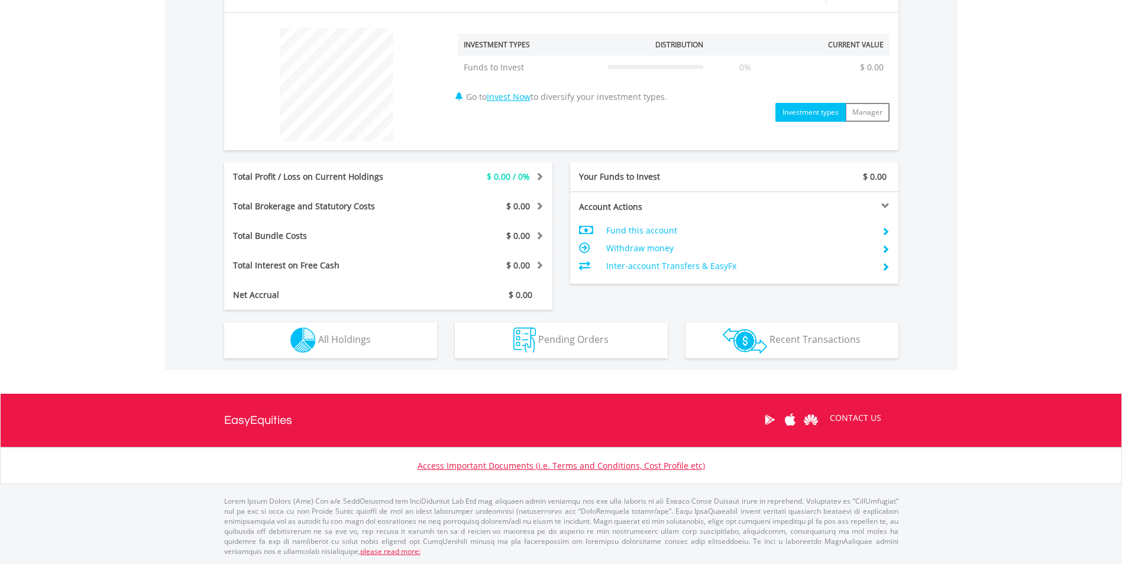
click at [664, 230] on td "Fund this account" at bounding box center [739, 231] width 266 height 18
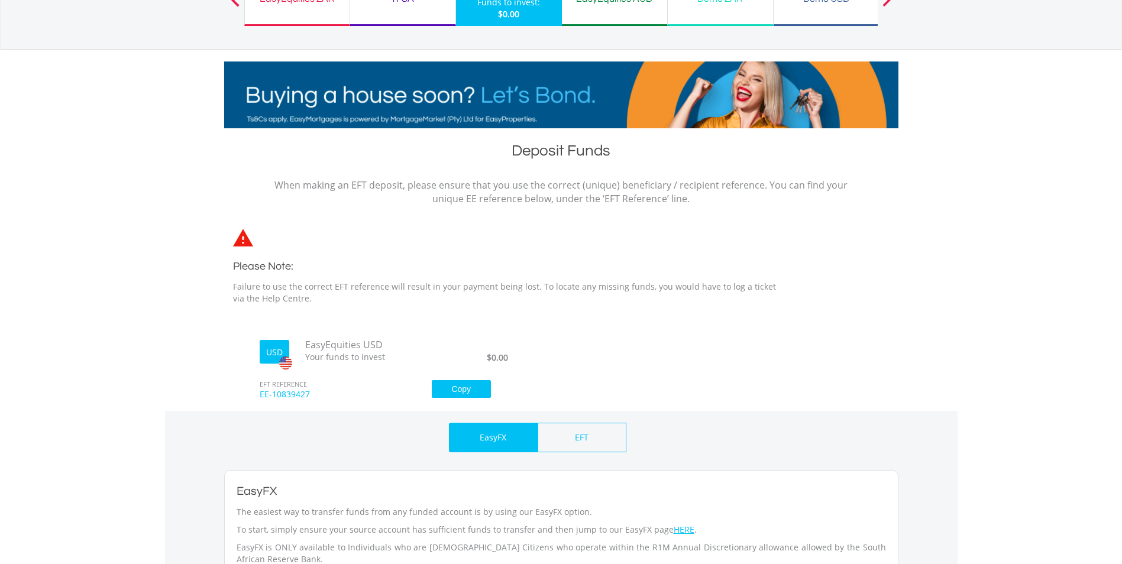
scroll to position [178, 0]
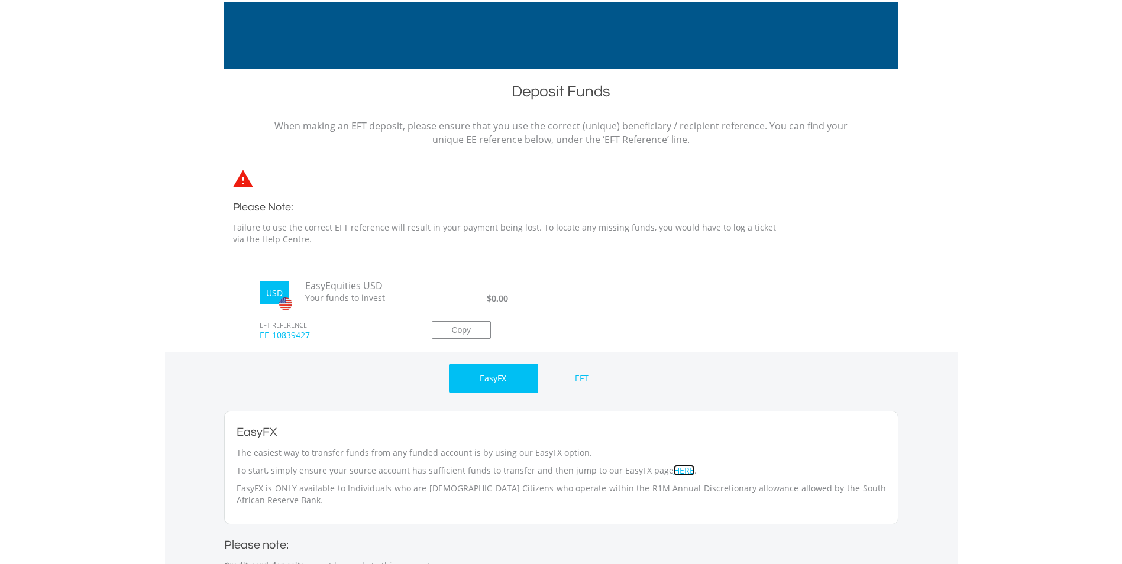
click at [674, 470] on link "HERE" at bounding box center [684, 470] width 21 height 11
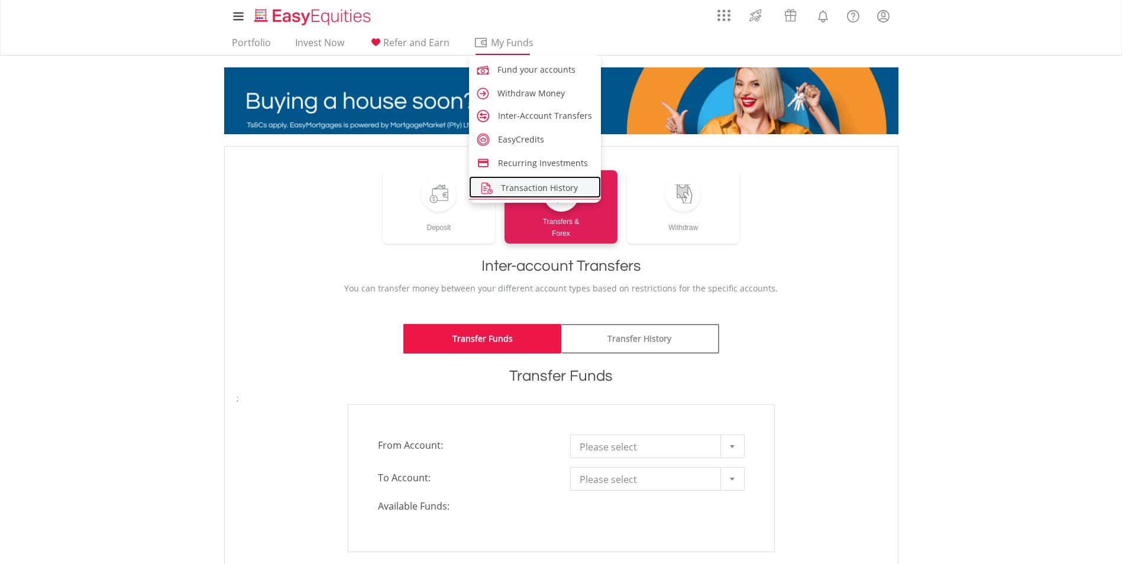
click at [534, 189] on span "Transaction History" at bounding box center [539, 187] width 77 height 11
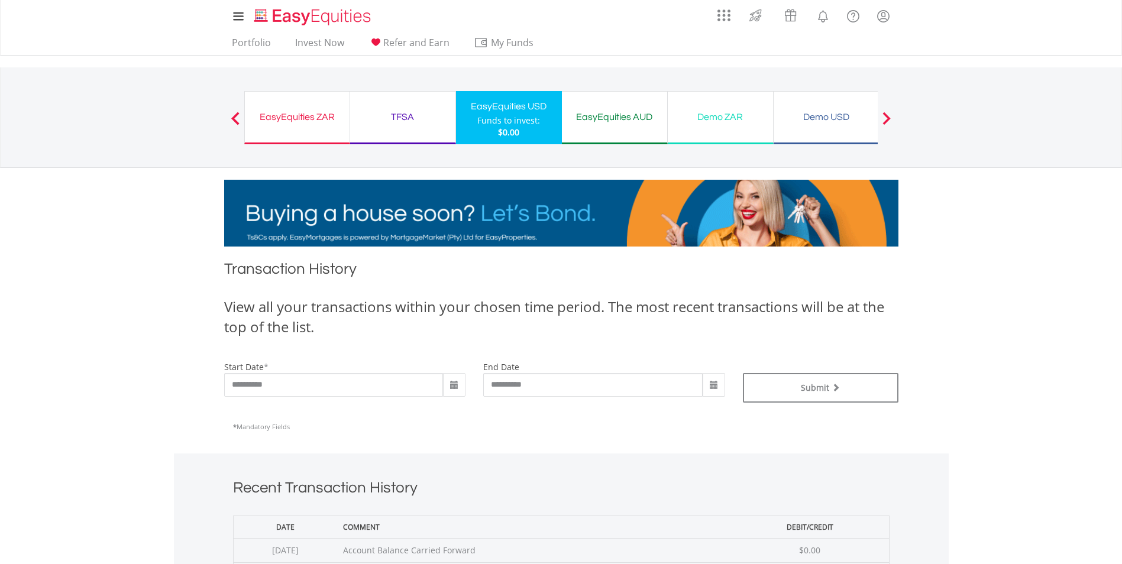
click at [311, 113] on div "EasyEquities ZAR" at bounding box center [297, 117] width 91 height 17
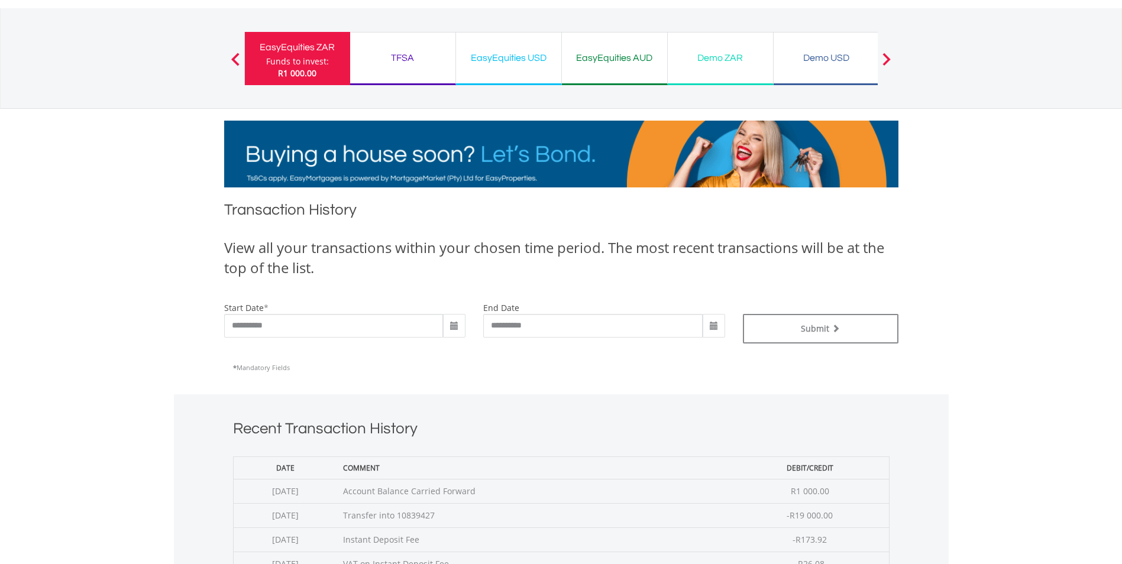
scroll to position [178, 0]
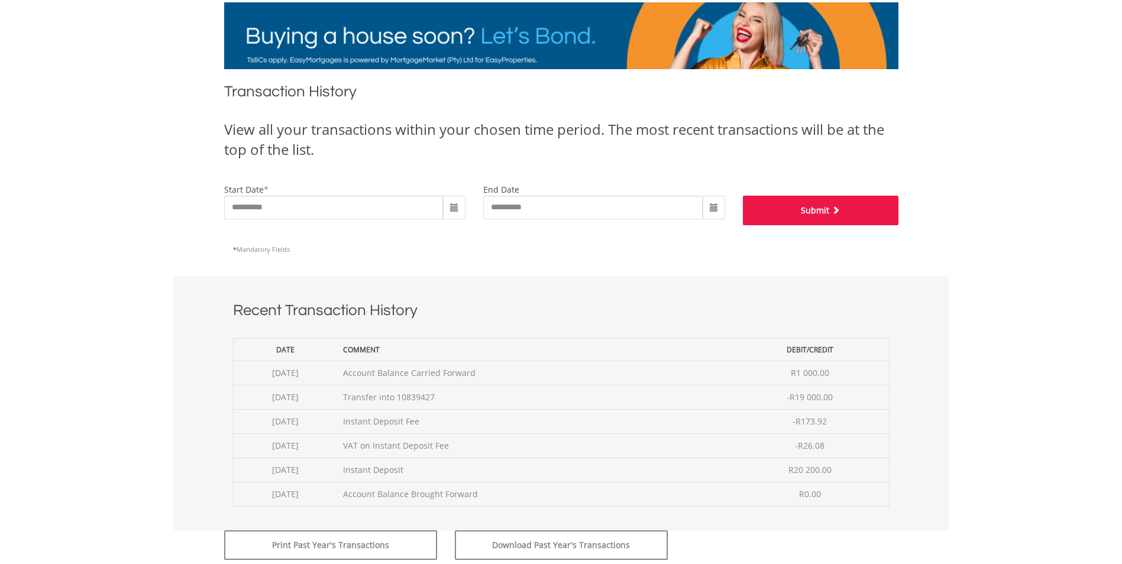
click at [827, 211] on button "Submit" at bounding box center [821, 211] width 156 height 30
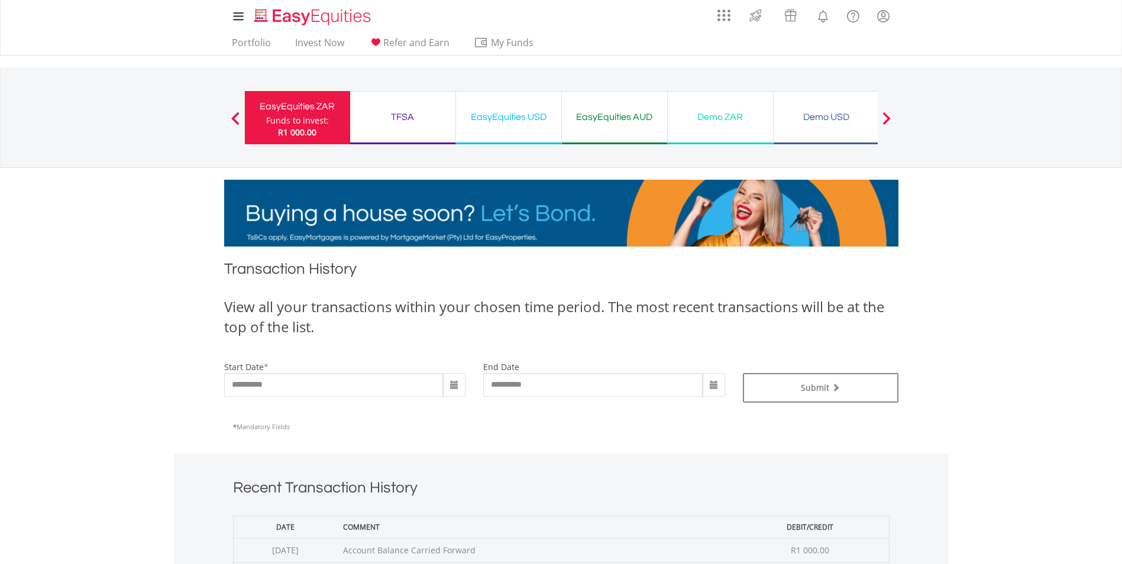
click at [520, 120] on div "EasyEquities USD" at bounding box center [508, 117] width 91 height 17
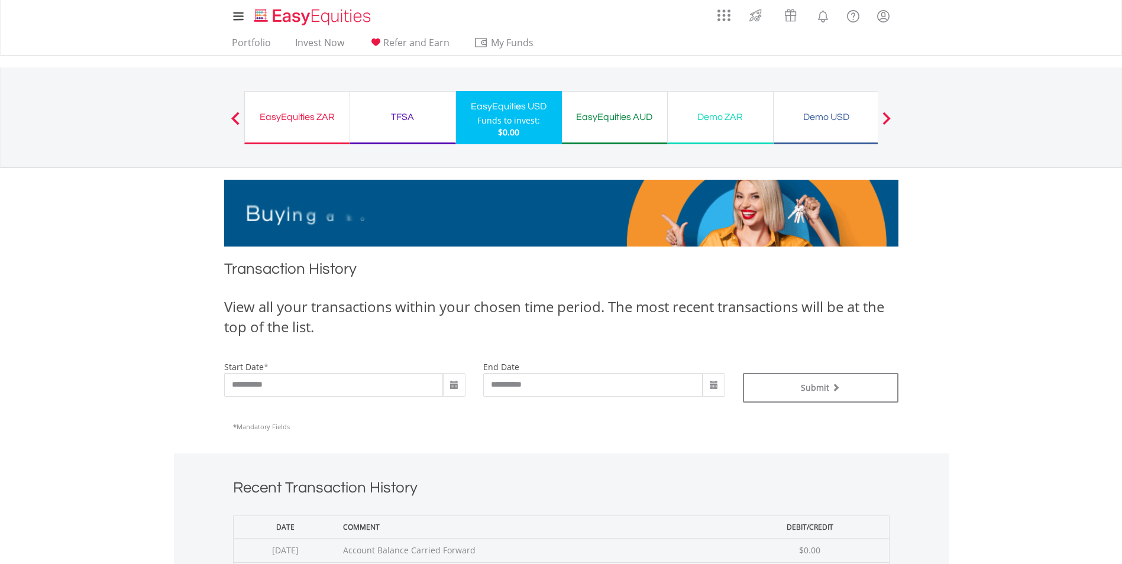
scroll to position [59, 0]
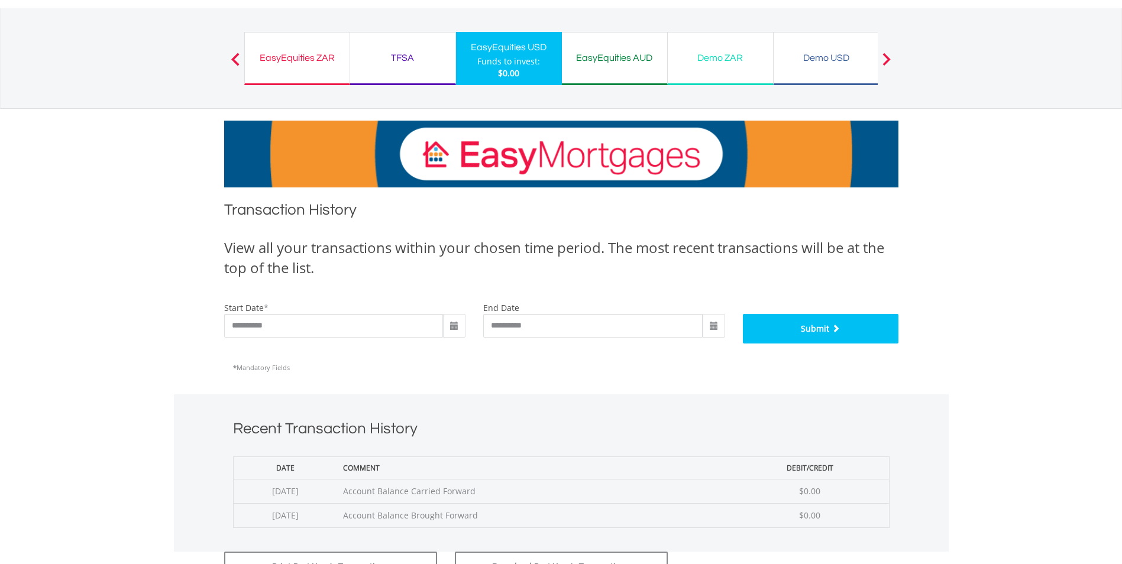
click at [801, 334] on button "Submit" at bounding box center [821, 329] width 156 height 30
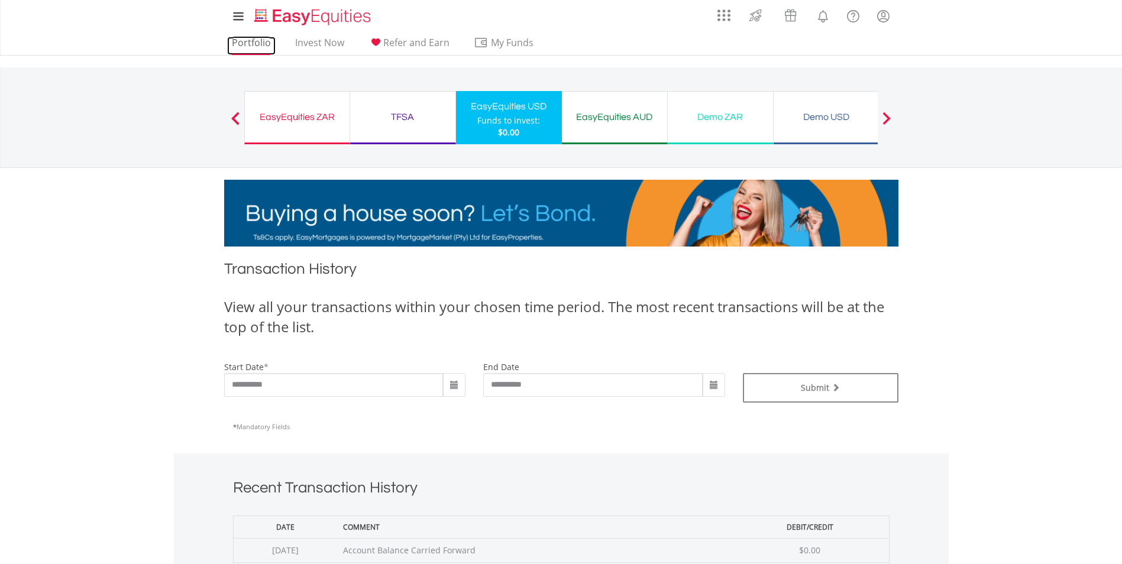
click at [254, 46] on link "Portfolio" at bounding box center [251, 46] width 49 height 18
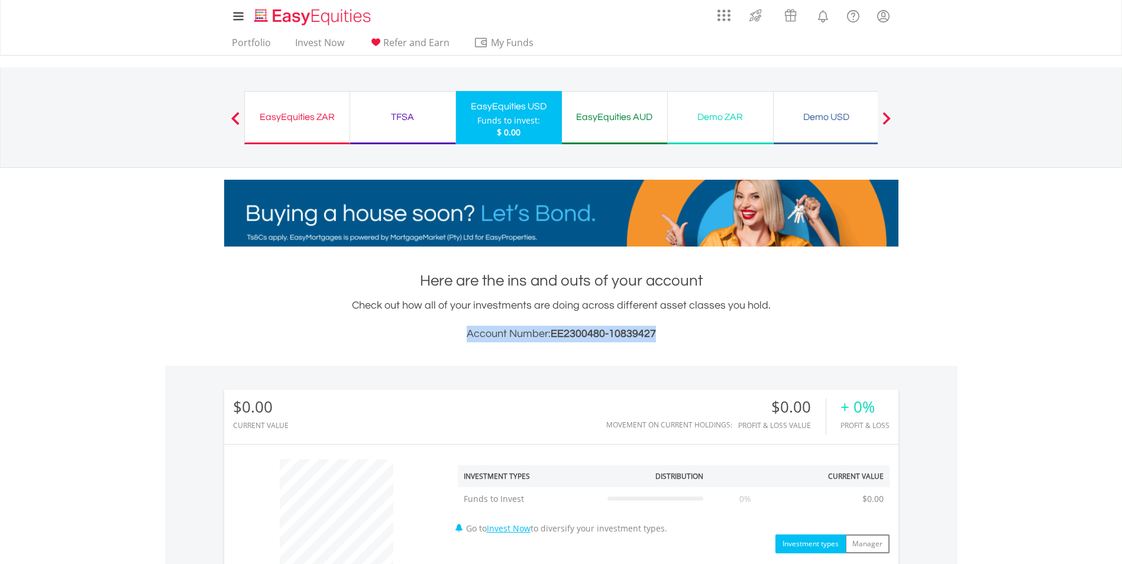
drag, startPoint x: 657, startPoint y: 334, endPoint x: 461, endPoint y: 332, distance: 196.4
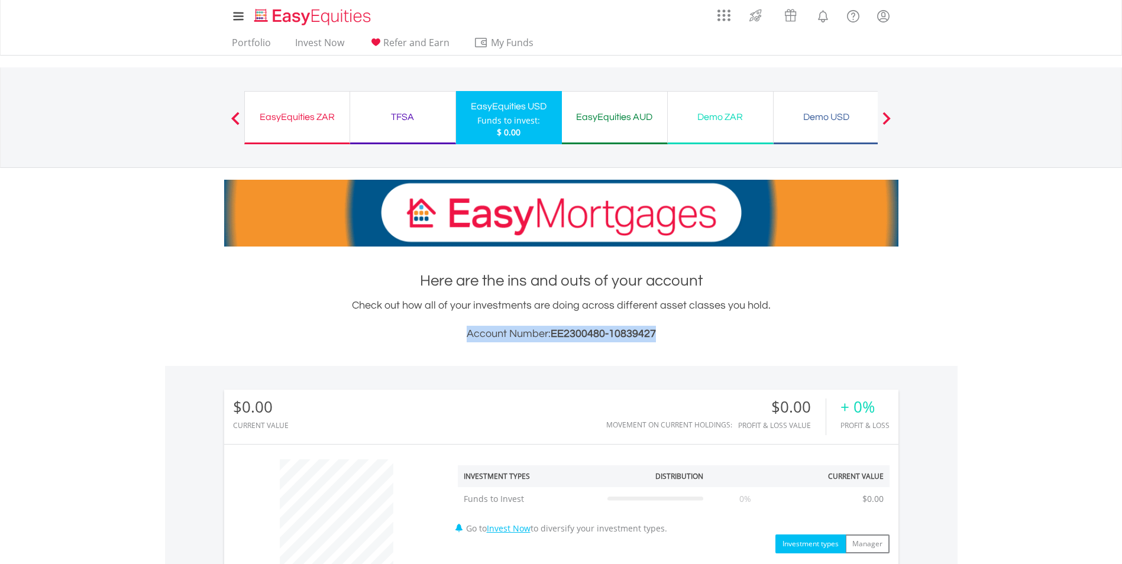
click at [461, 332] on h3 "Account Number: EE2300480-10839427" at bounding box center [561, 334] width 675 height 17
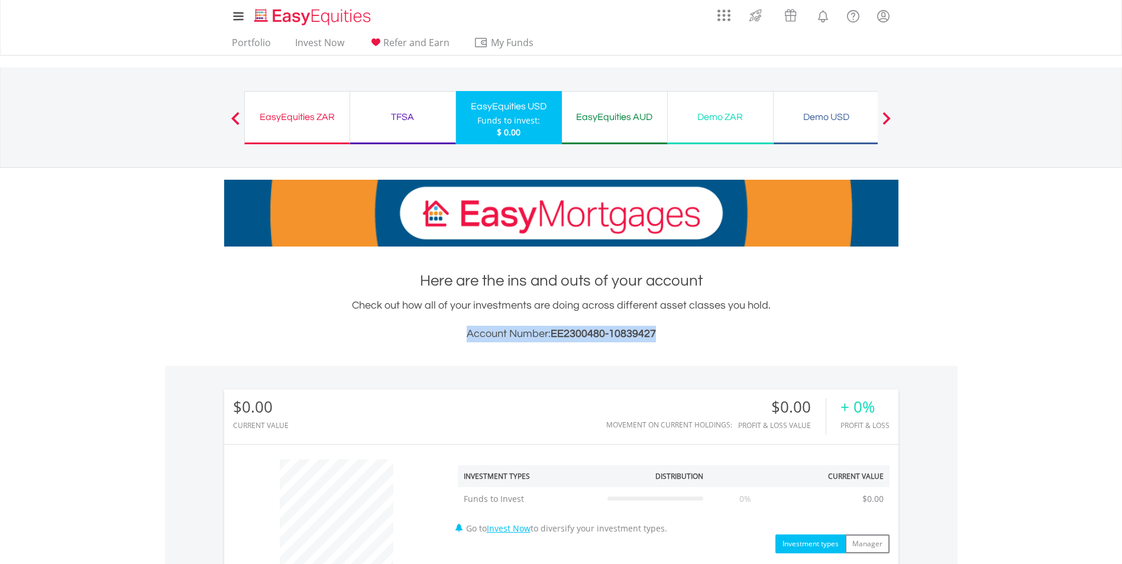
copy h3 "Account Number: EE2300480-10839427"
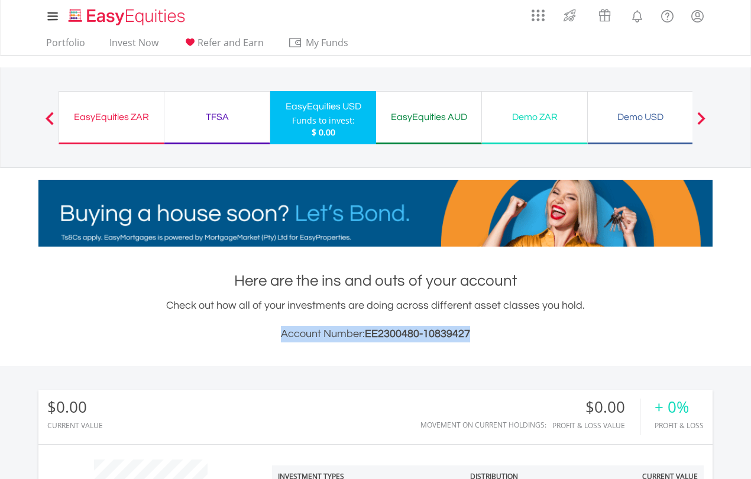
click at [119, 117] on div "EasyEquities ZAR" at bounding box center [111, 117] width 91 height 17
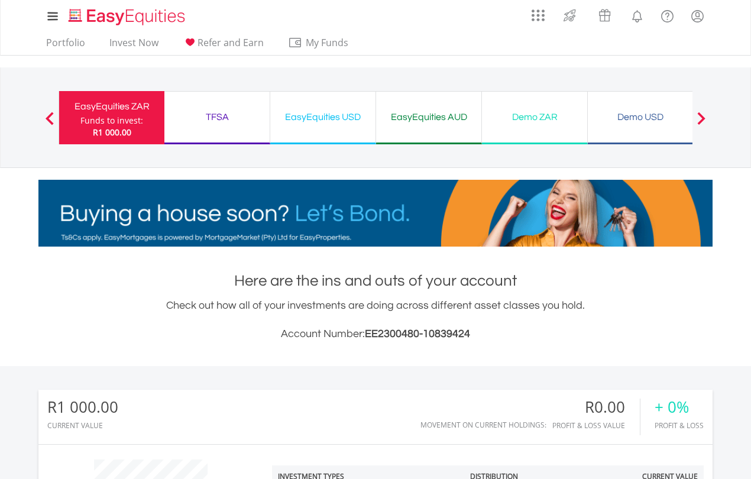
scroll to position [114, 225]
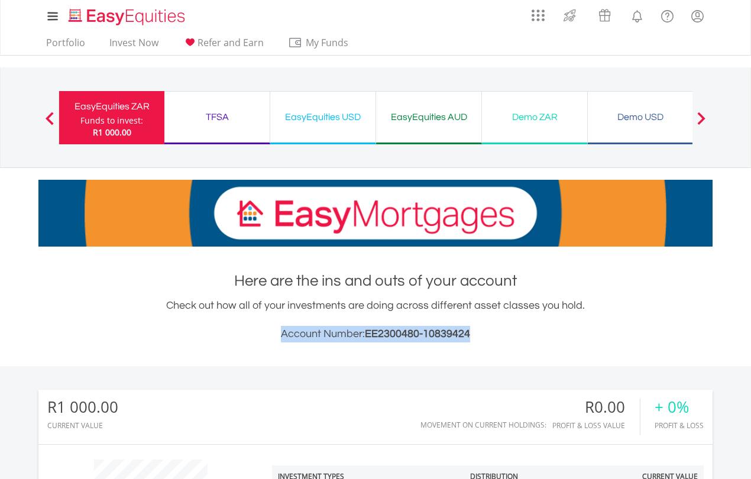
drag, startPoint x: 476, startPoint y: 334, endPoint x: 281, endPoint y: 337, distance: 194.7
click at [281, 337] on h3 "Account Number: EE2300480-10839424" at bounding box center [375, 334] width 675 height 17
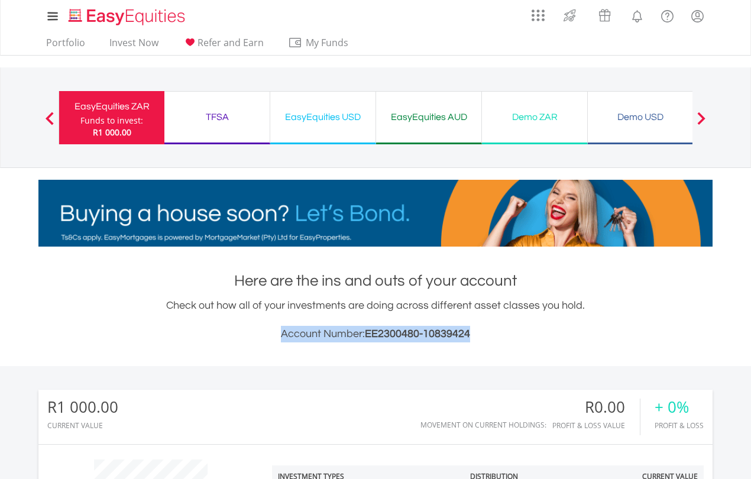
copy h3 "Account Number: EE2300480-10839424"
click at [655, 326] on h3 "Account Number: EE2300480-10839424" at bounding box center [375, 334] width 675 height 17
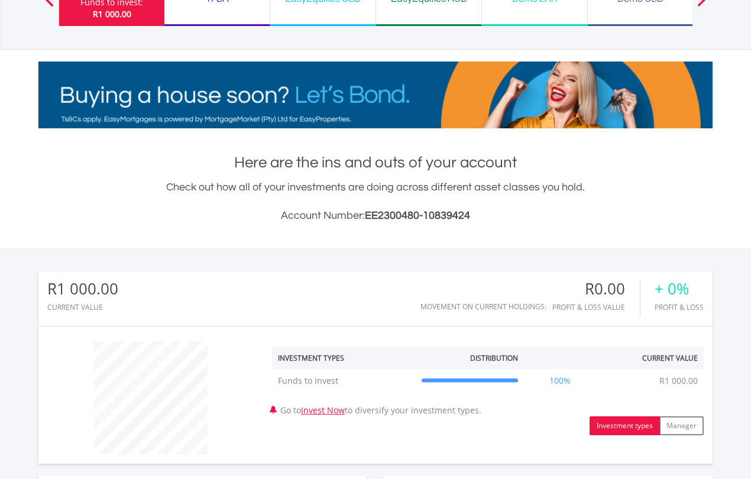
scroll to position [0, 0]
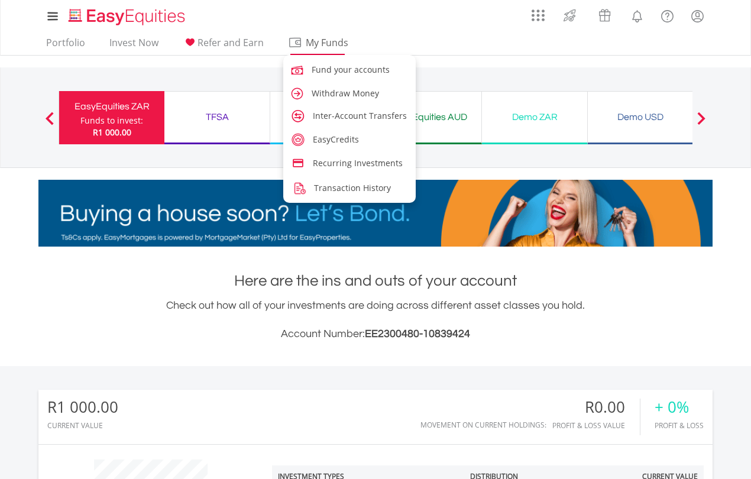
click at [322, 45] on span "My Funds" at bounding box center [327, 42] width 78 height 15
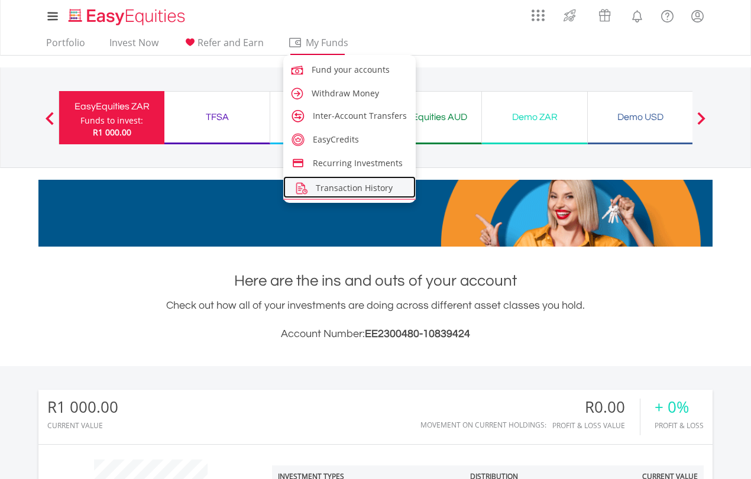
click at [353, 189] on span "Transaction History" at bounding box center [354, 187] width 77 height 11
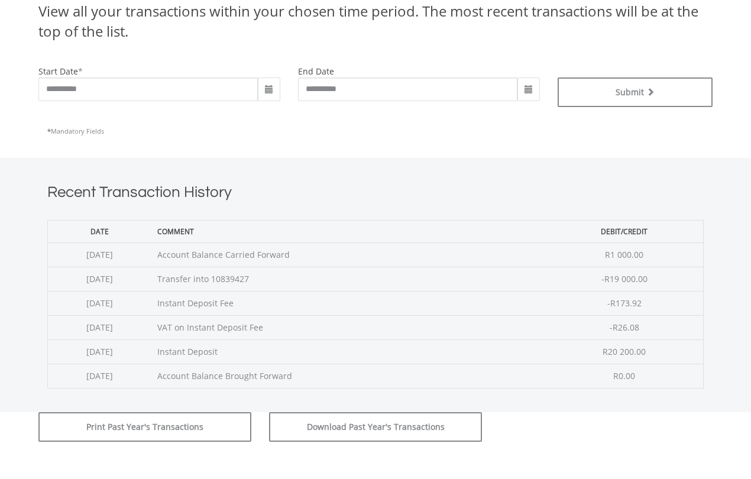
scroll to position [355, 0]
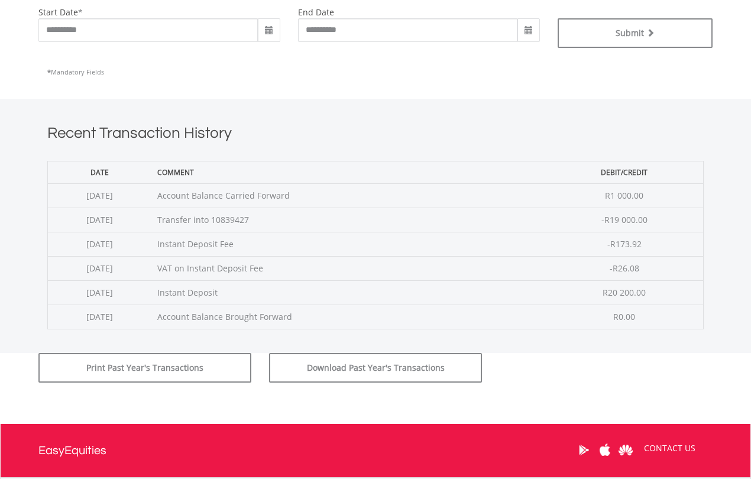
click at [279, 222] on td "Transfer into 10839427" at bounding box center [348, 220] width 394 height 24
